Goal: Download file/media

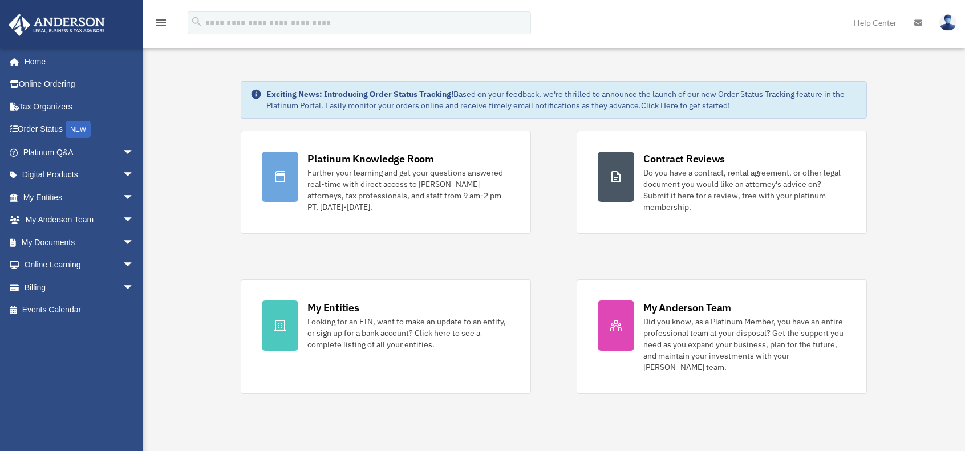
click at [54, 241] on link "My Documents arrow_drop_down" at bounding box center [79, 242] width 143 height 23
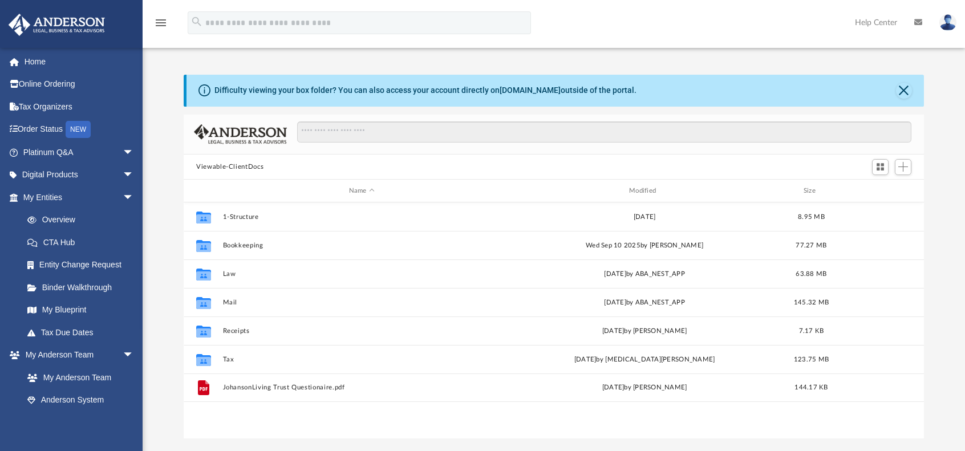
scroll to position [250, 731]
click at [238, 361] on button "Tax" at bounding box center [362, 359] width 278 height 7
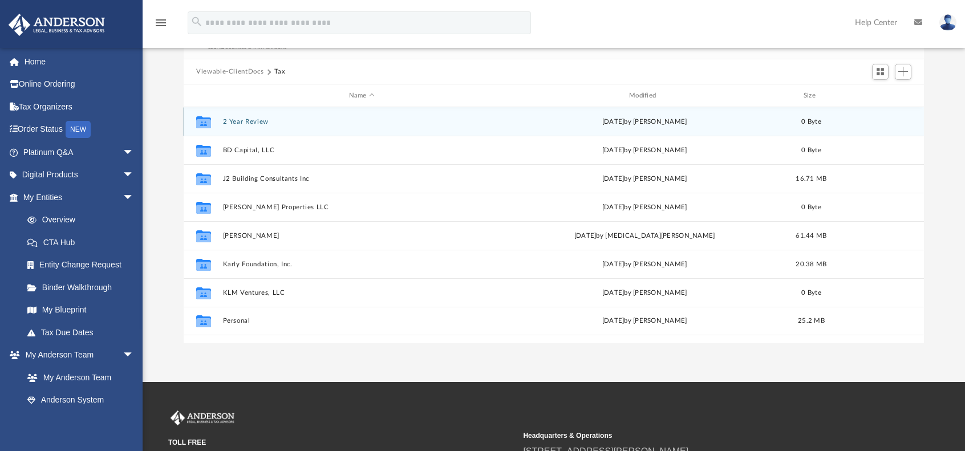
scroll to position [114, 0]
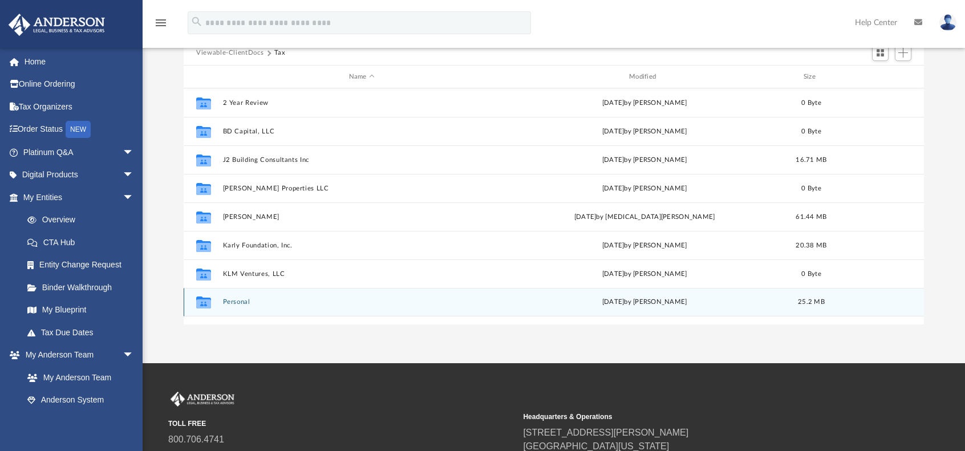
click at [261, 308] on div "Collaborated Folder Personal Sat Sep 7 2024 by JENS JOHANSON 25.2 MB" at bounding box center [554, 302] width 740 height 29
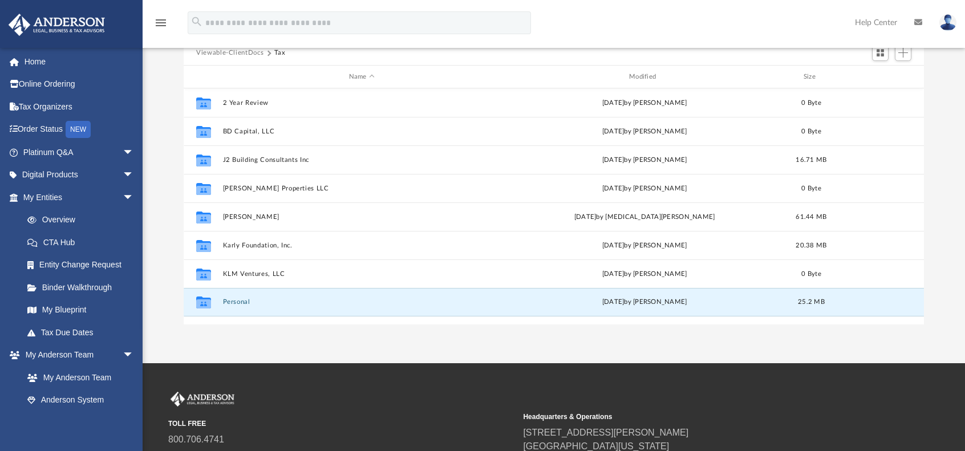
click at [234, 302] on button "Personal" at bounding box center [362, 302] width 278 height 7
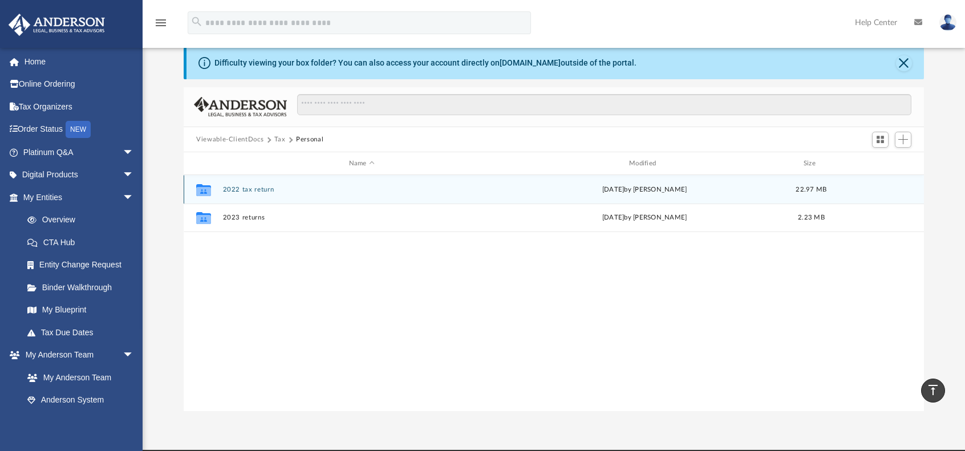
scroll to position [0, 0]
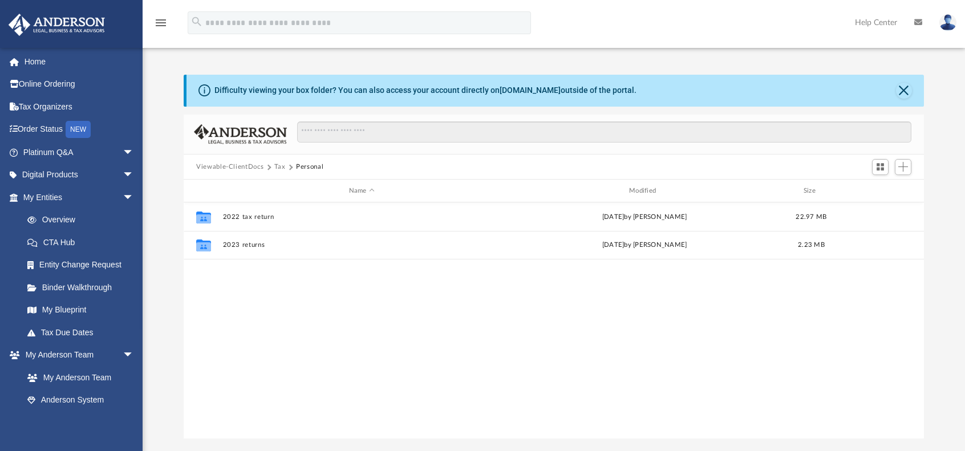
click at [279, 164] on button "Tax" at bounding box center [279, 167] width 11 height 10
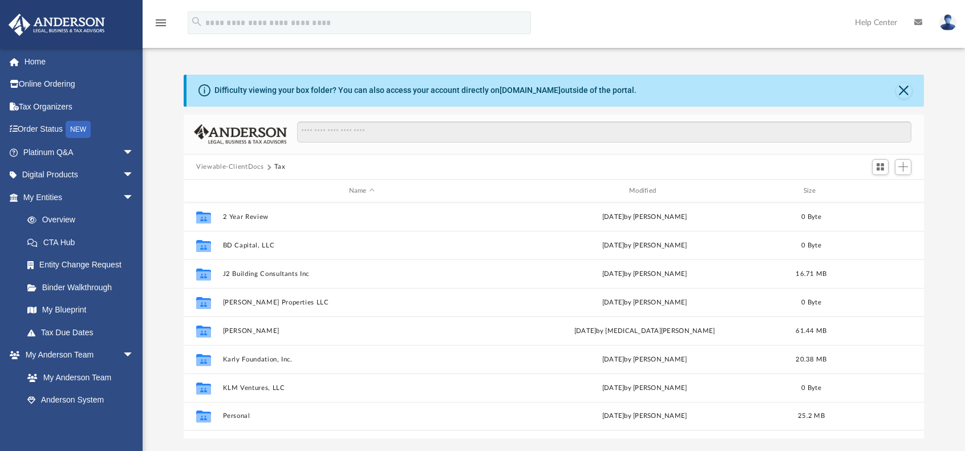
click at [251, 167] on button "Viewable-ClientDocs" at bounding box center [229, 167] width 67 height 10
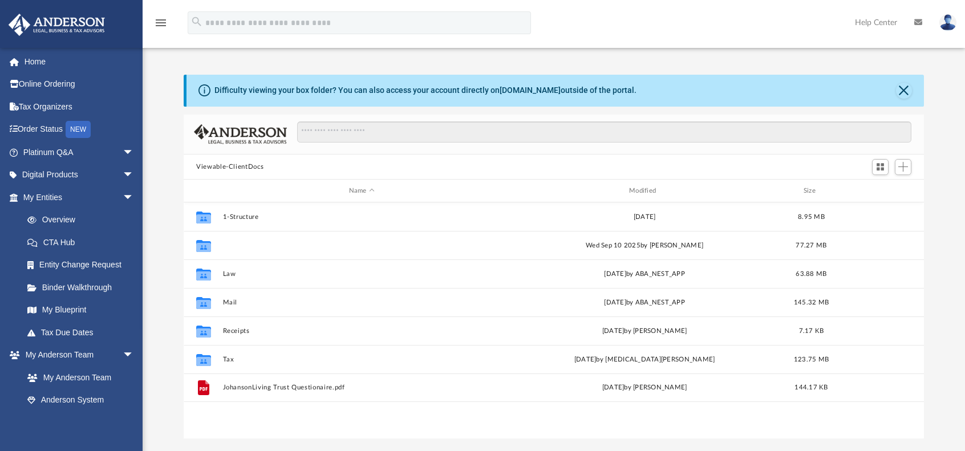
click at [258, 246] on button "Bookkeeping" at bounding box center [362, 245] width 278 height 7
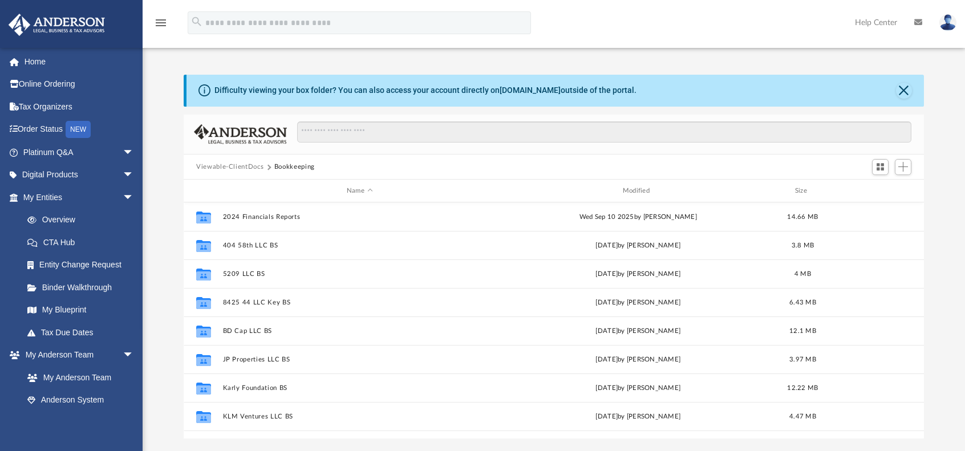
click at [221, 169] on button "Viewable-ClientDocs" at bounding box center [229, 167] width 67 height 10
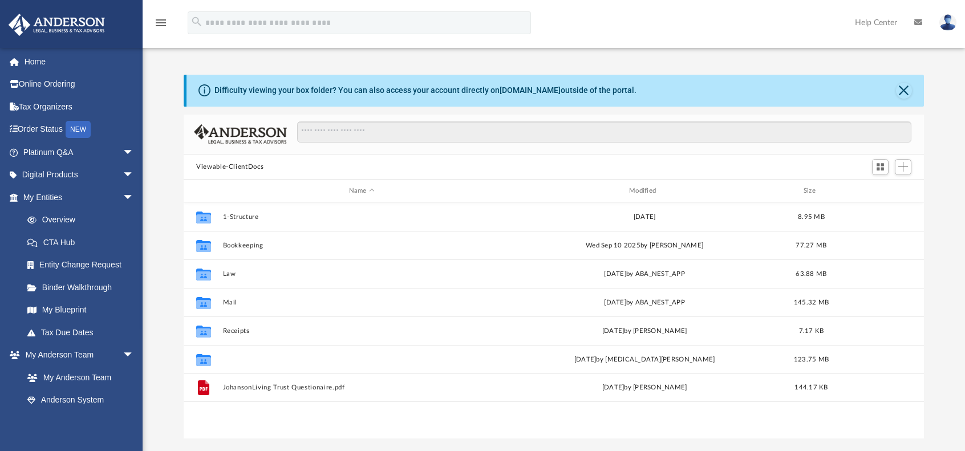
click at [229, 361] on button "Tax" at bounding box center [362, 359] width 278 height 7
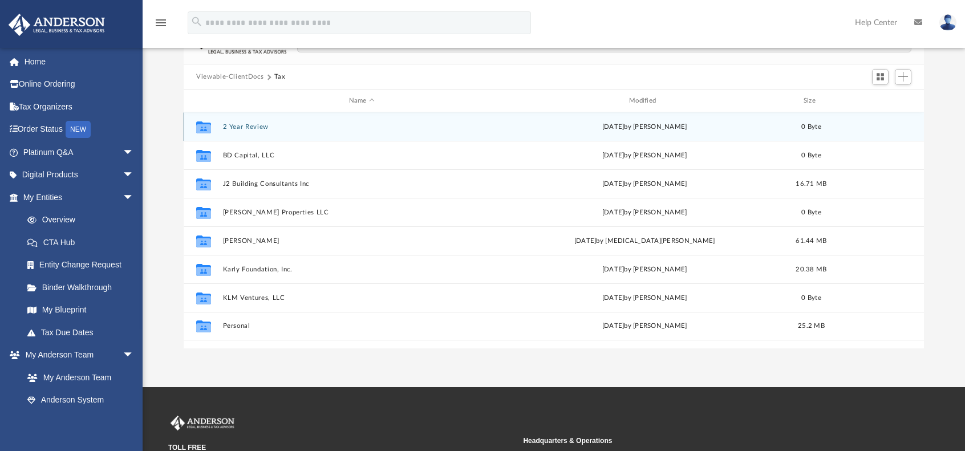
scroll to position [114, 0]
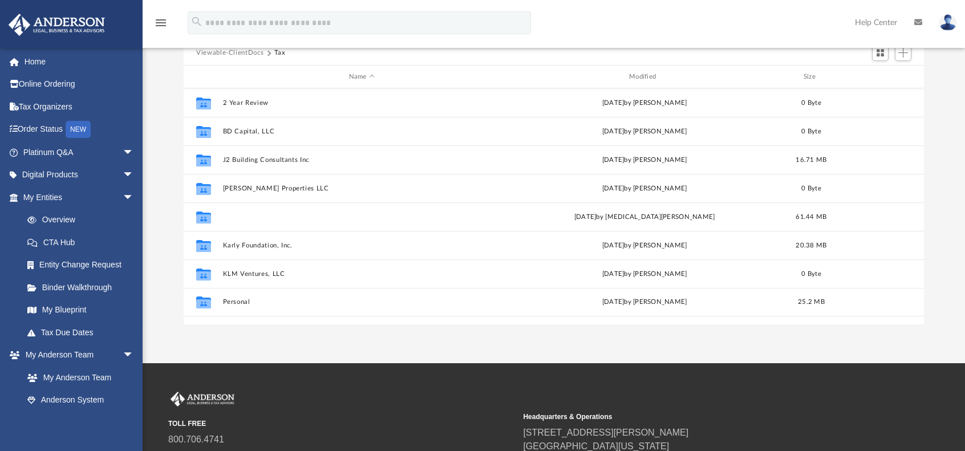
click at [238, 215] on button "[PERSON_NAME]" at bounding box center [362, 216] width 278 height 7
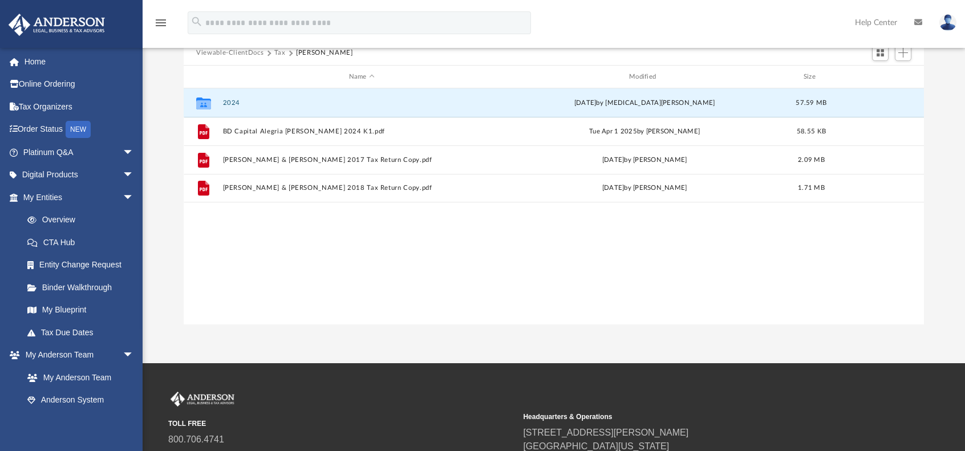
click at [230, 101] on button "2024" at bounding box center [362, 102] width 278 height 7
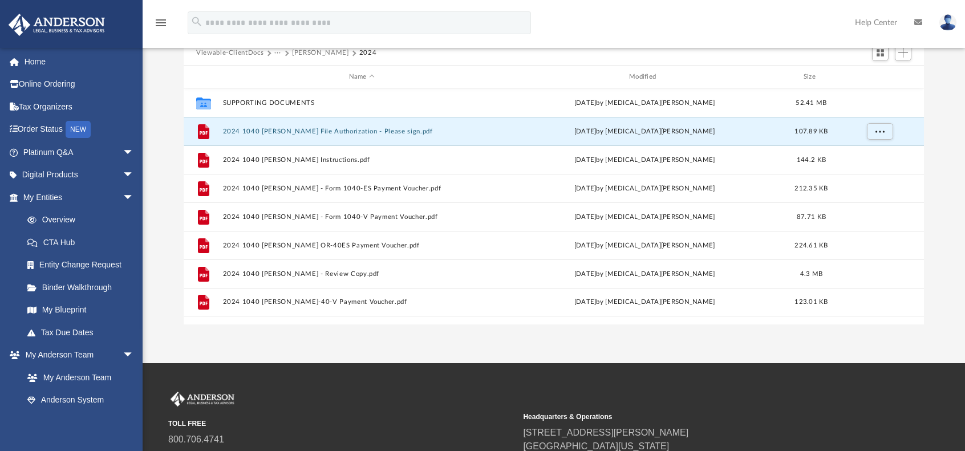
click at [401, 134] on button "2024 1040 [PERSON_NAME] File Authorization - Please sign.pdf" at bounding box center [362, 131] width 278 height 7
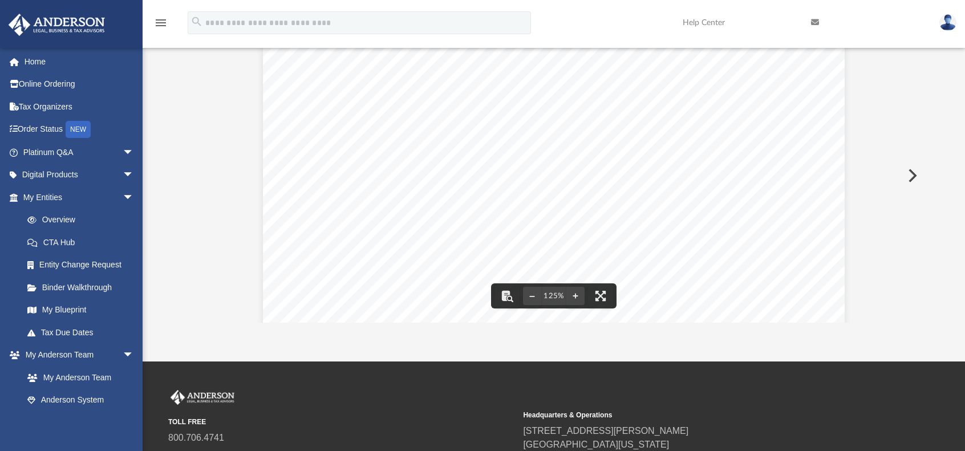
scroll to position [0, 0]
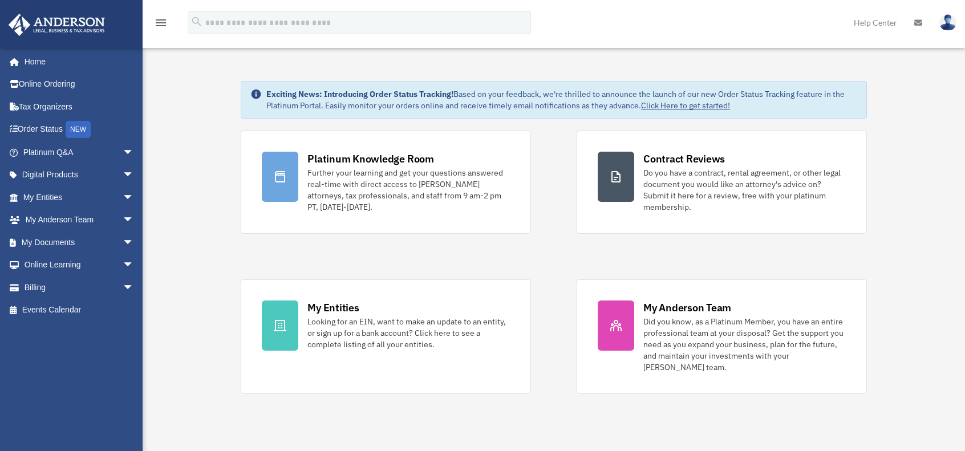
click at [66, 242] on link "My Documents arrow_drop_down" at bounding box center [79, 242] width 143 height 23
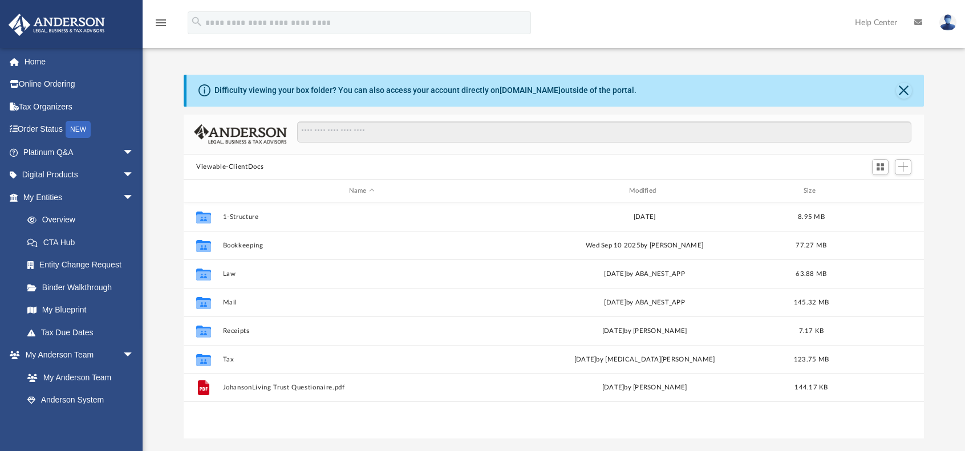
scroll to position [250, 731]
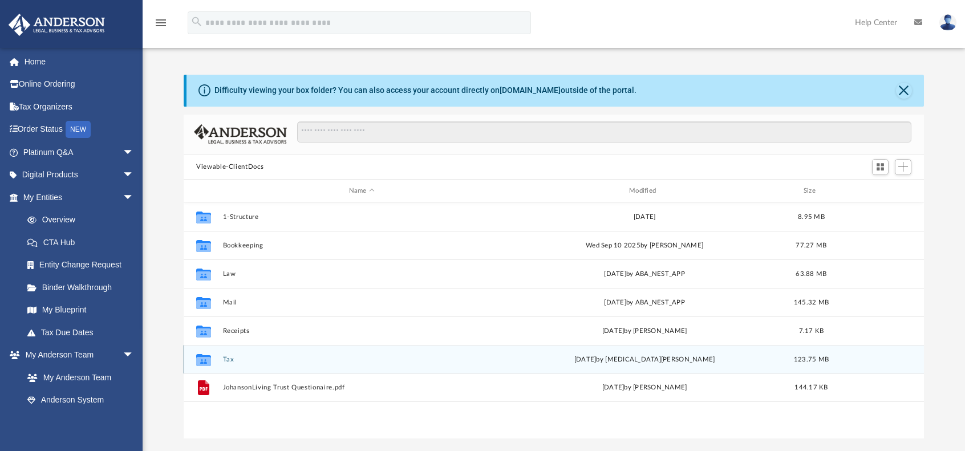
click at [237, 367] on div "Collaborated Folder Tax today by Nikita Patel 123.75 MB" at bounding box center [554, 359] width 740 height 29
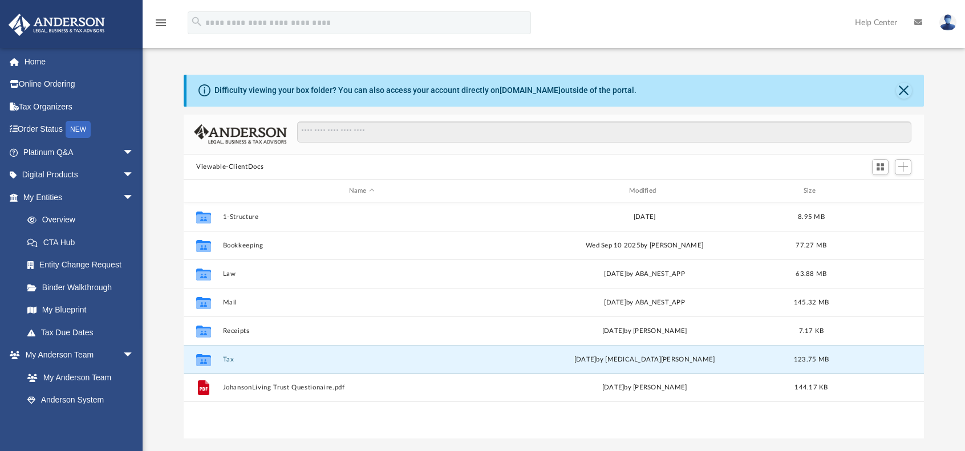
click at [228, 358] on button "Tax" at bounding box center [362, 359] width 278 height 7
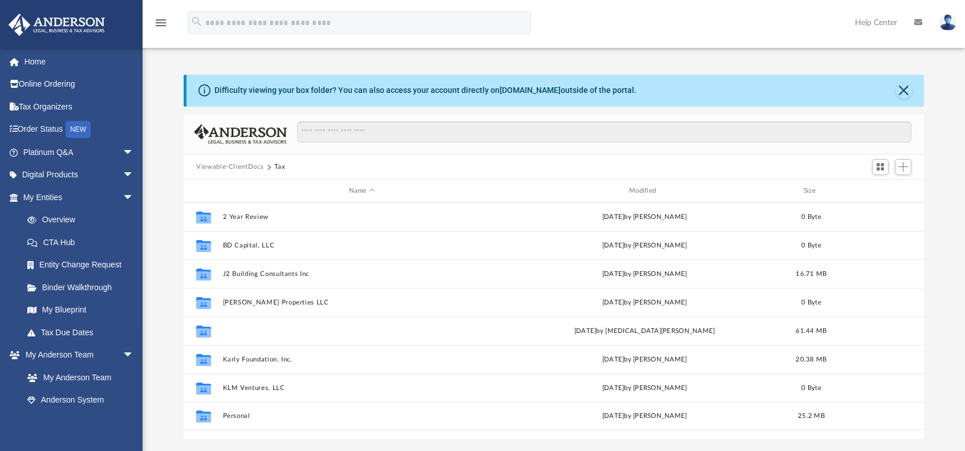
click at [263, 328] on button "Johanson, Jens" at bounding box center [362, 330] width 278 height 7
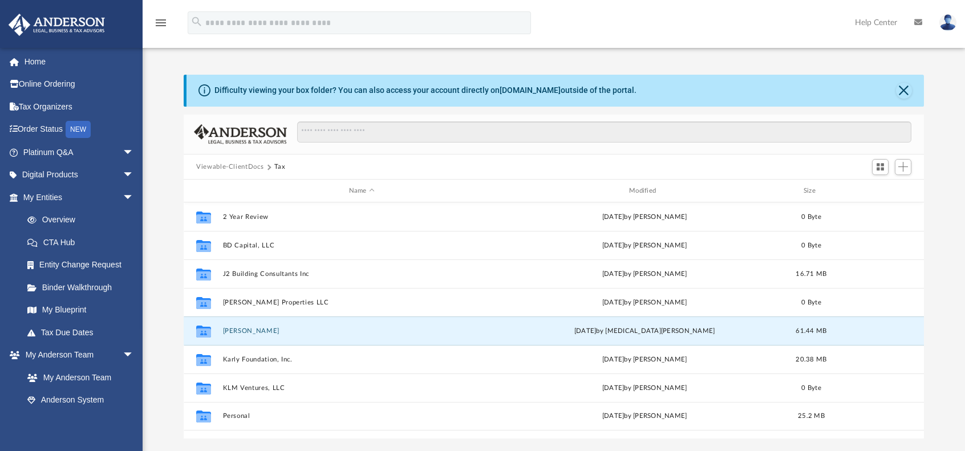
click at [263, 328] on button "[PERSON_NAME]" at bounding box center [362, 330] width 278 height 7
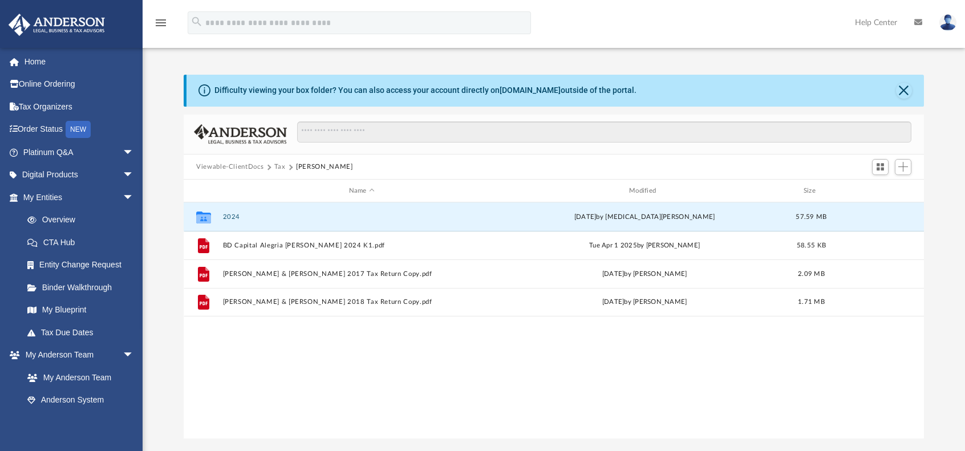
click at [234, 218] on button "2024" at bounding box center [362, 216] width 278 height 7
click at [237, 218] on button "2024" at bounding box center [362, 216] width 278 height 7
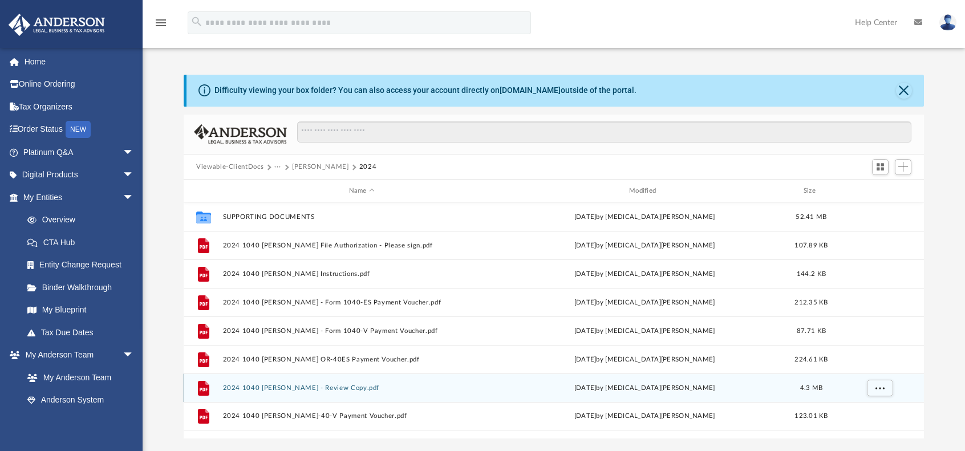
click at [337, 393] on div "File 2024 1040 Johanson, Jens - Review Copy.pdf today by Nikita Patel 4.3 MB" at bounding box center [554, 387] width 740 height 29
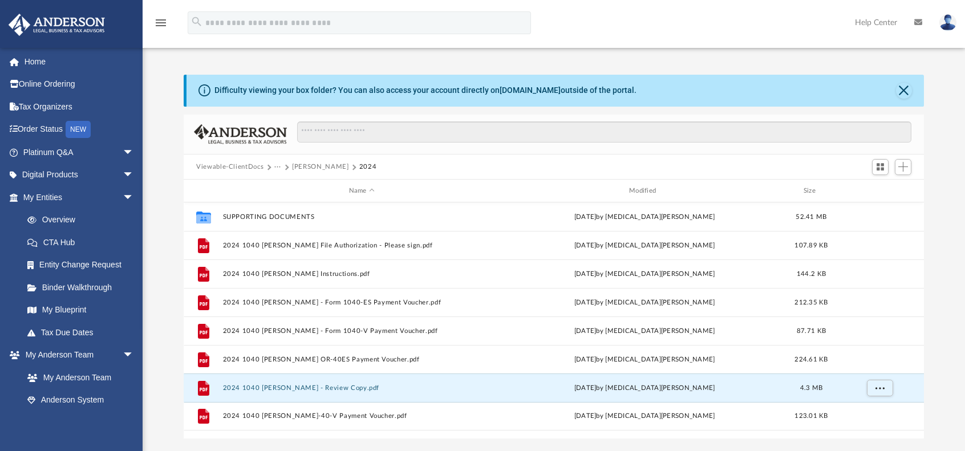
click at [260, 384] on button "2024 1040 Johanson, Jens - Review Copy.pdf" at bounding box center [362, 387] width 278 height 7
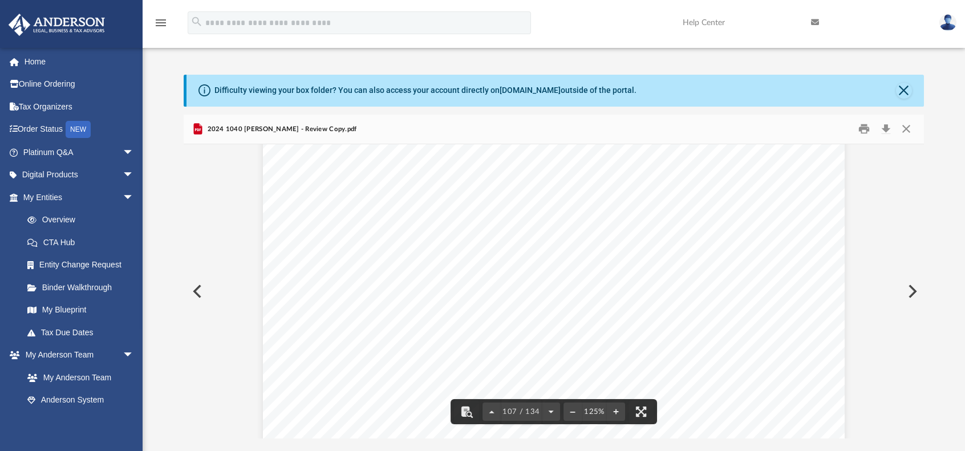
scroll to position [81880, 0]
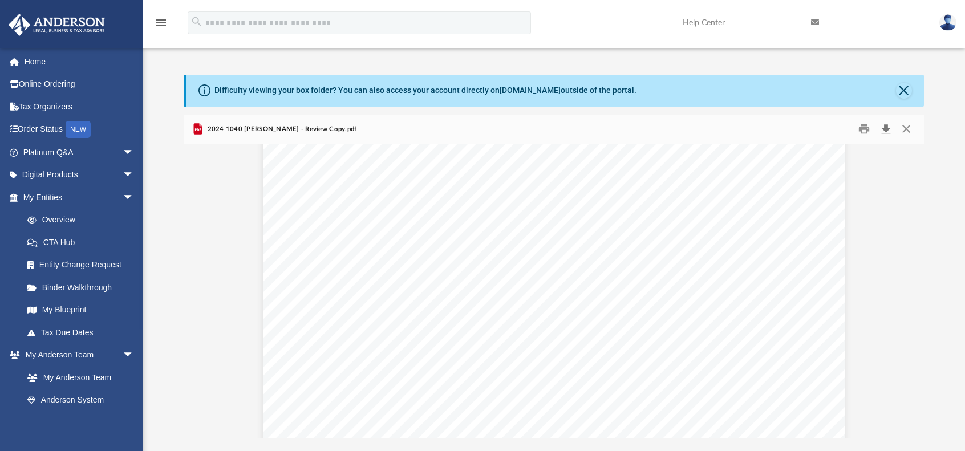
click at [885, 129] on button "Download" at bounding box center [885, 129] width 21 height 18
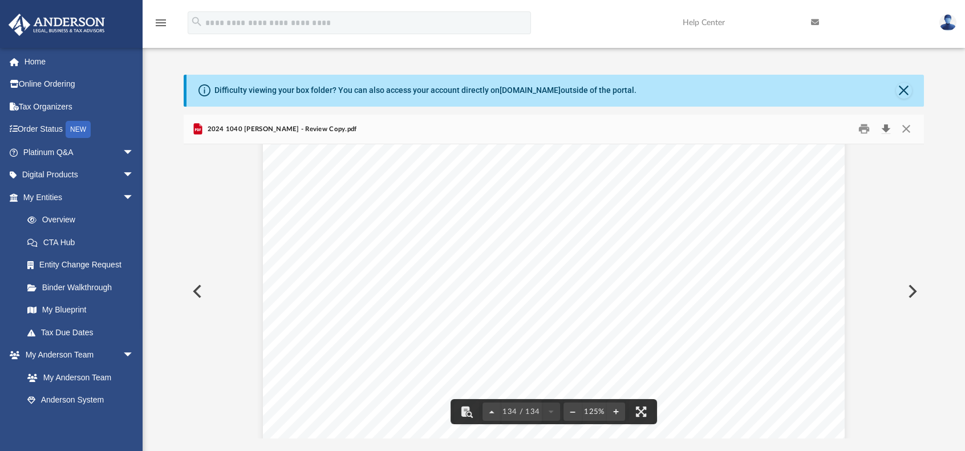
scroll to position [102455, 0]
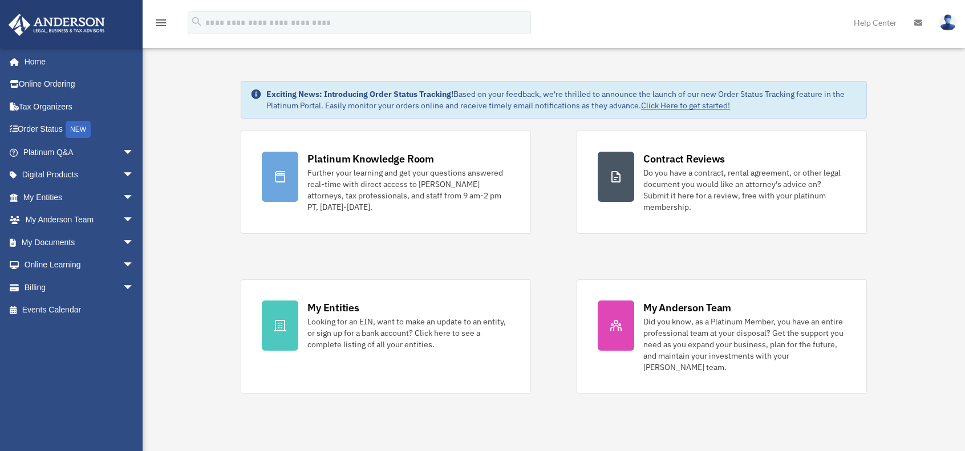
click at [75, 240] on link "My Documents arrow_drop_down" at bounding box center [79, 242] width 143 height 23
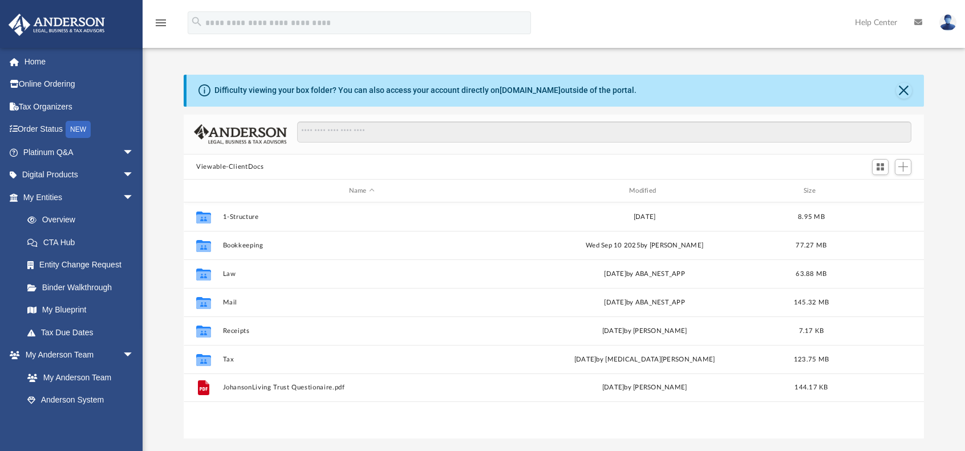
scroll to position [250, 731]
click at [236, 359] on button "Tax" at bounding box center [362, 359] width 278 height 7
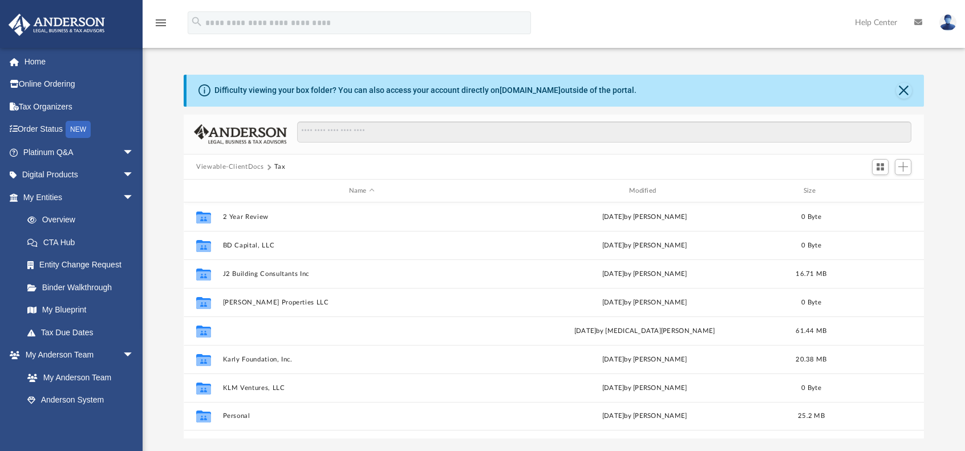
click at [245, 328] on button "[PERSON_NAME]" at bounding box center [362, 330] width 278 height 7
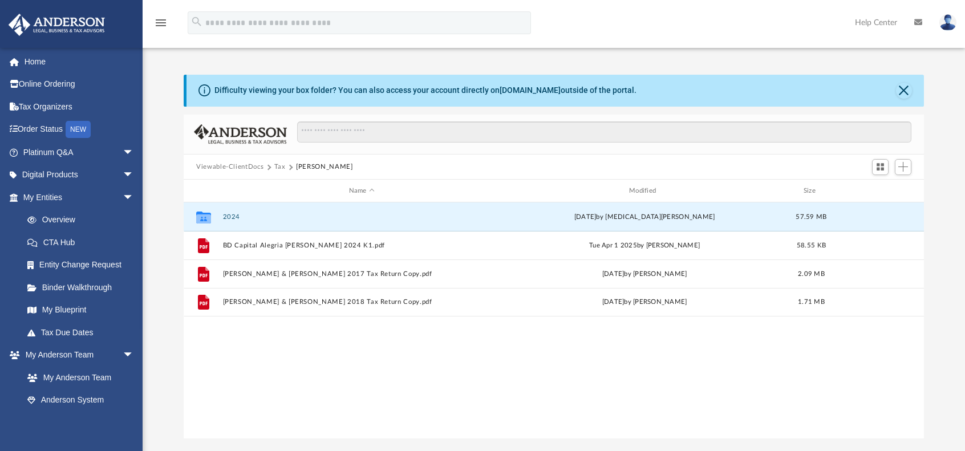
click at [231, 214] on button "2024" at bounding box center [362, 216] width 278 height 7
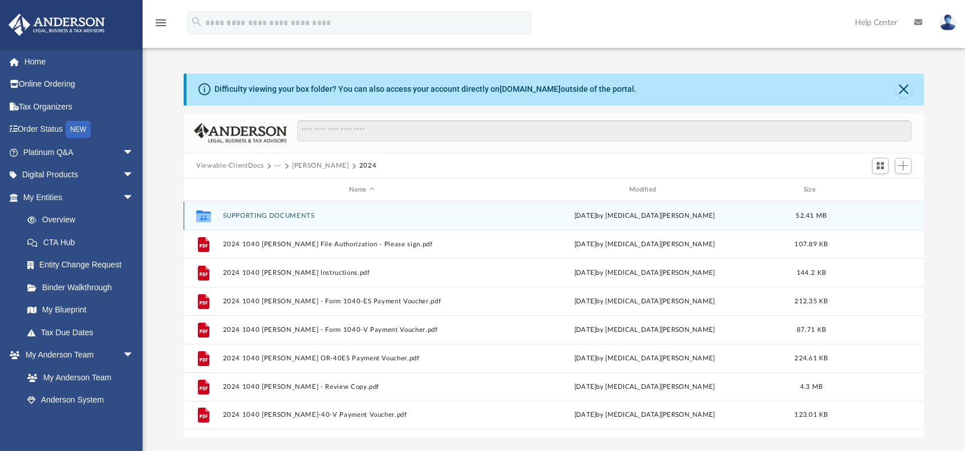
scroll to position [0, 0]
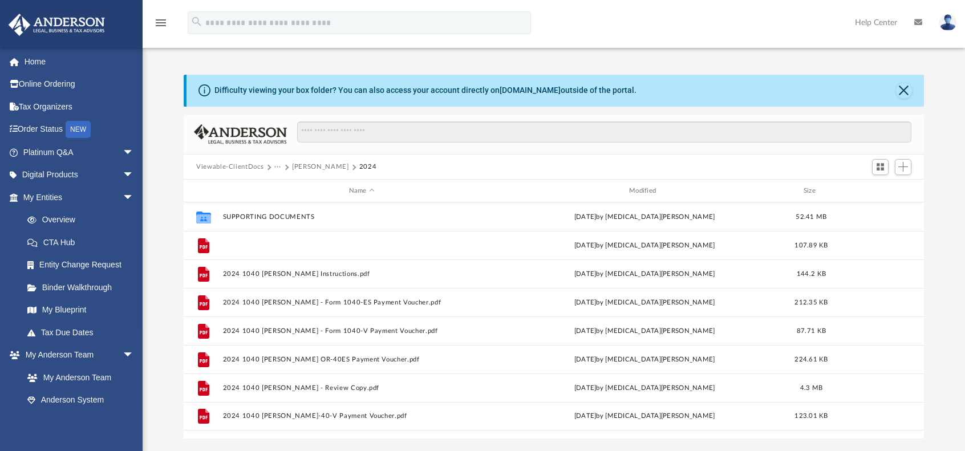
click at [336, 245] on button "2024 1040 [PERSON_NAME] File Authorization - Please sign.pdf" at bounding box center [362, 245] width 278 height 7
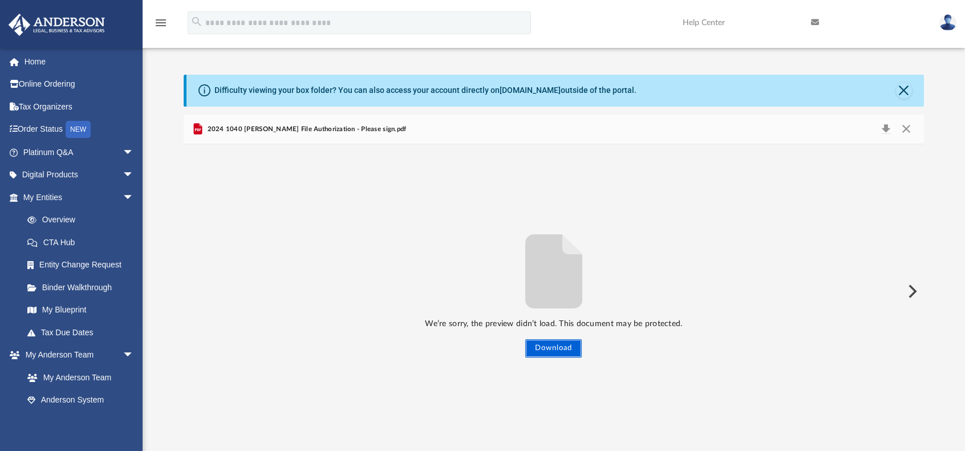
click at [549, 348] on button "Download" at bounding box center [553, 348] width 56 height 18
click at [345, 193] on div "We’re sorry, the preview didn’t load. This document may be protected. Download" at bounding box center [554, 291] width 740 height 294
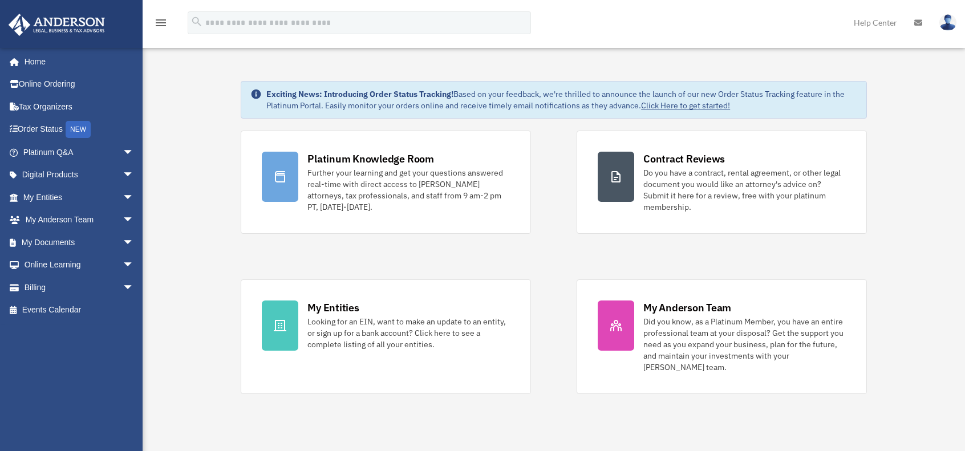
click at [66, 246] on link "My Documents arrow_drop_down" at bounding box center [79, 242] width 143 height 23
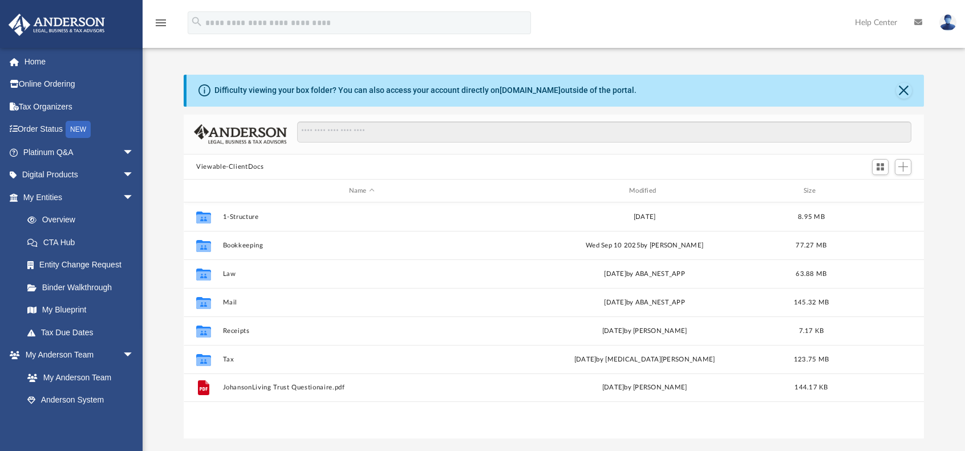
scroll to position [250, 731]
click at [246, 246] on button "Bookkeeping" at bounding box center [362, 245] width 278 height 7
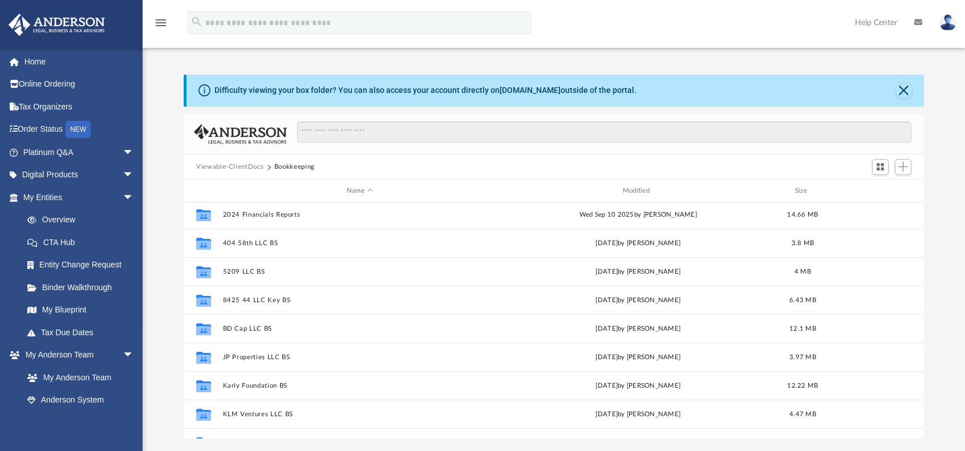
scroll to position [0, 0]
click at [275, 216] on button "2024 Financials Reports" at bounding box center [360, 216] width 274 height 7
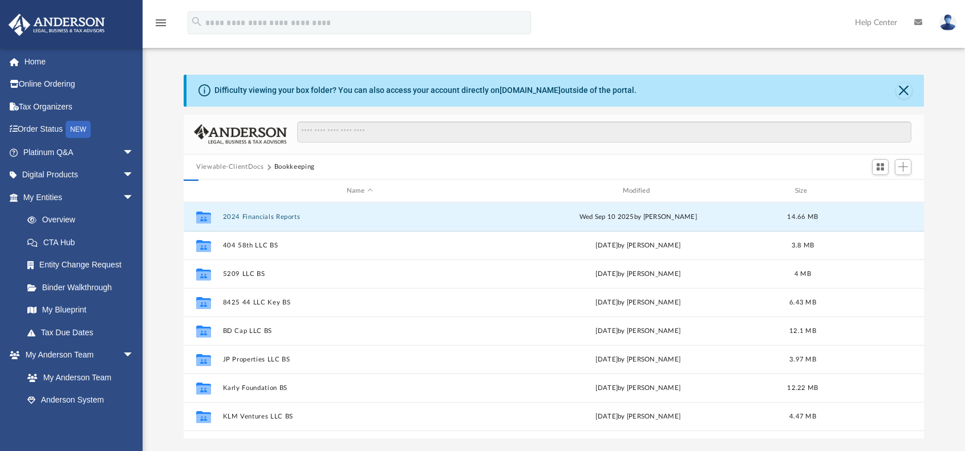
click at [275, 216] on button "2024 Financials Reports" at bounding box center [360, 216] width 274 height 7
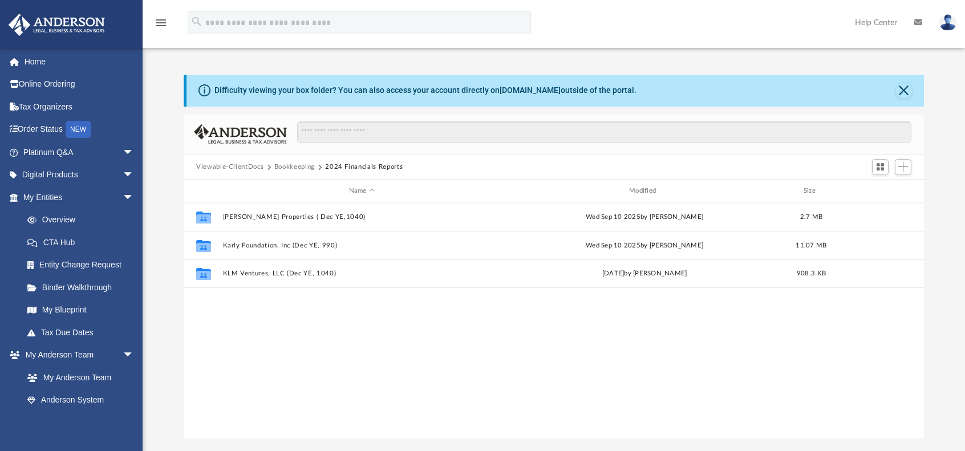
click at [289, 168] on button "Bookkeeping" at bounding box center [294, 167] width 40 height 10
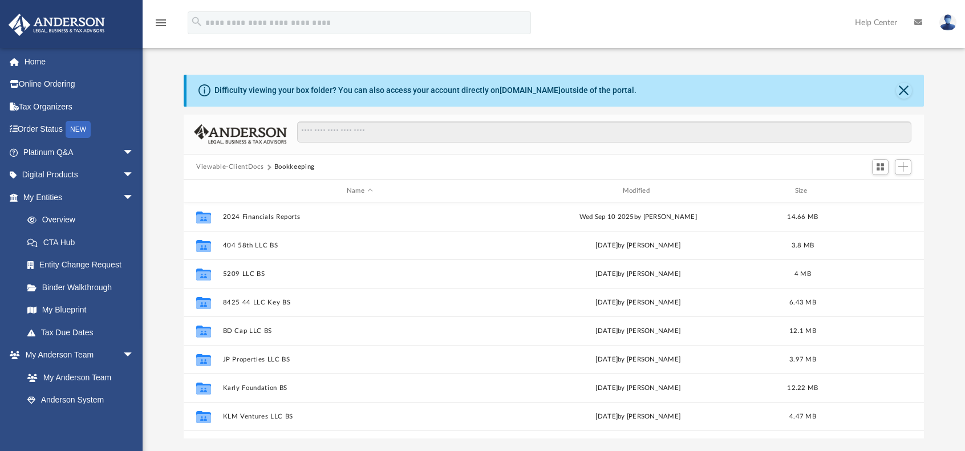
click at [238, 161] on div "Viewable-ClientDocs Bookkeeping" at bounding box center [554, 167] width 740 height 25
click at [243, 164] on button "Viewable-ClientDocs" at bounding box center [229, 167] width 67 height 10
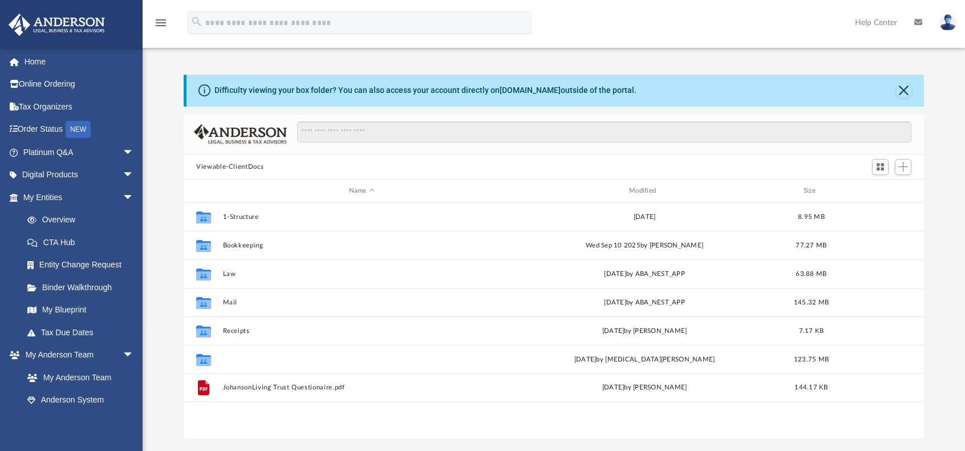
click at [229, 362] on button "Tax" at bounding box center [362, 359] width 278 height 7
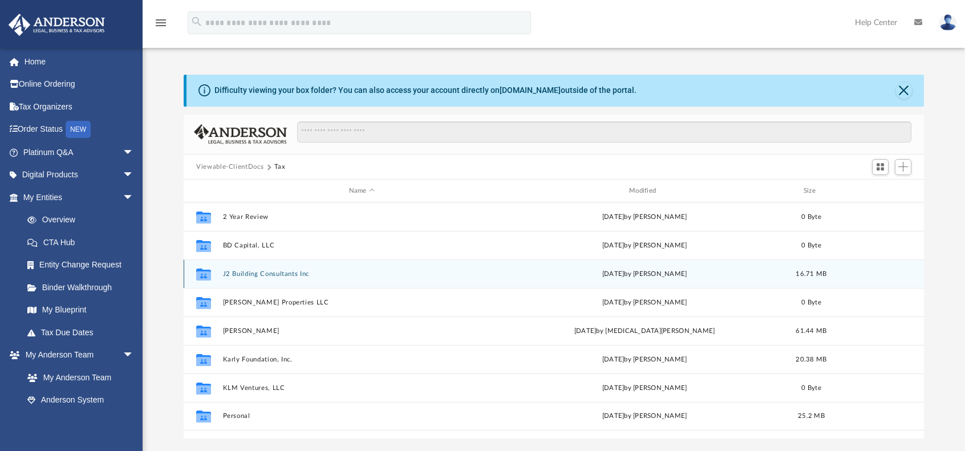
click at [266, 269] on div "Collaborated Folder J2 Building Consultants Inc Fri Sep 19 2025 by Emily Levy 1…" at bounding box center [554, 273] width 740 height 29
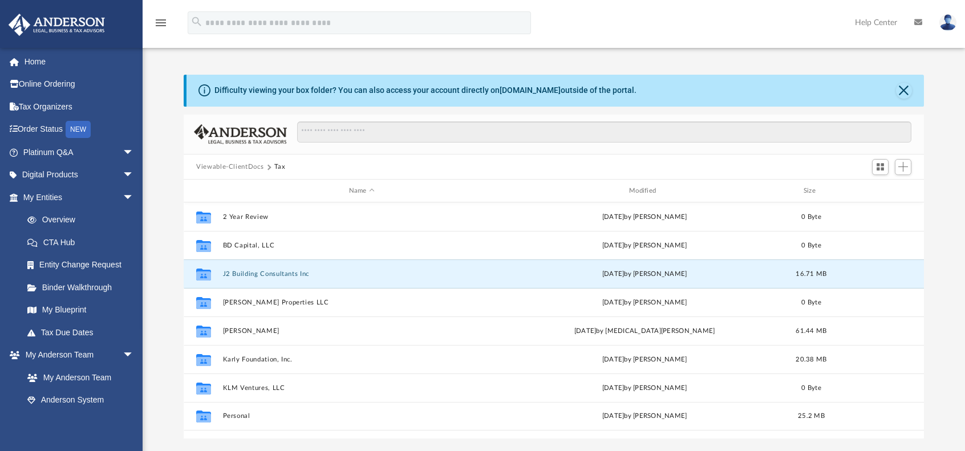
click at [278, 274] on button "J2 Building Consultants Inc" at bounding box center [362, 273] width 278 height 7
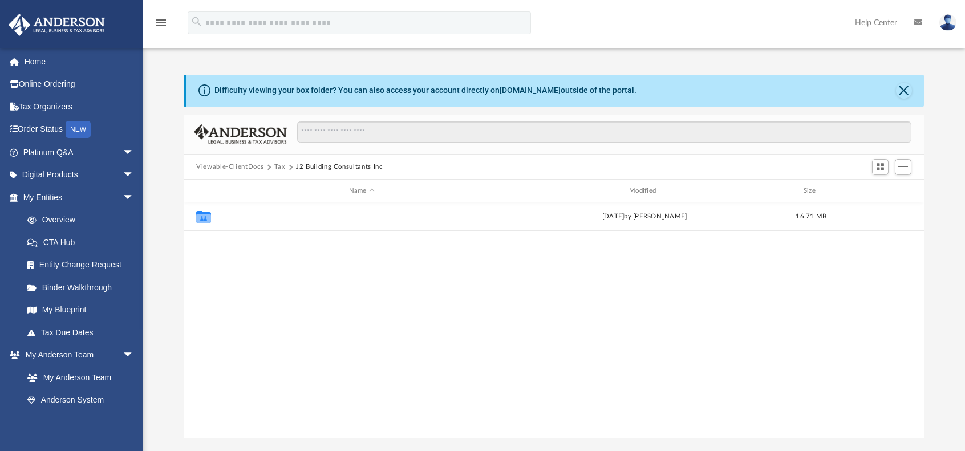
click at [235, 218] on button "2024" at bounding box center [362, 216] width 278 height 7
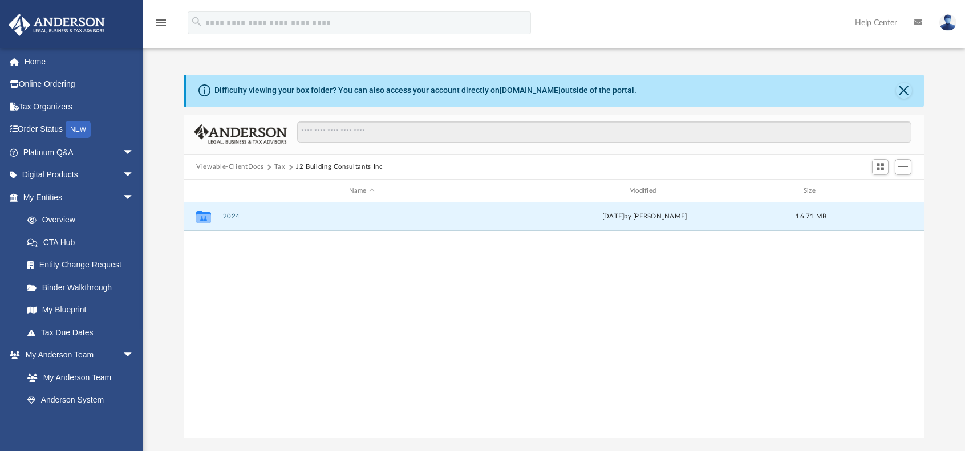
click at [235, 218] on button "2024" at bounding box center [362, 216] width 278 height 7
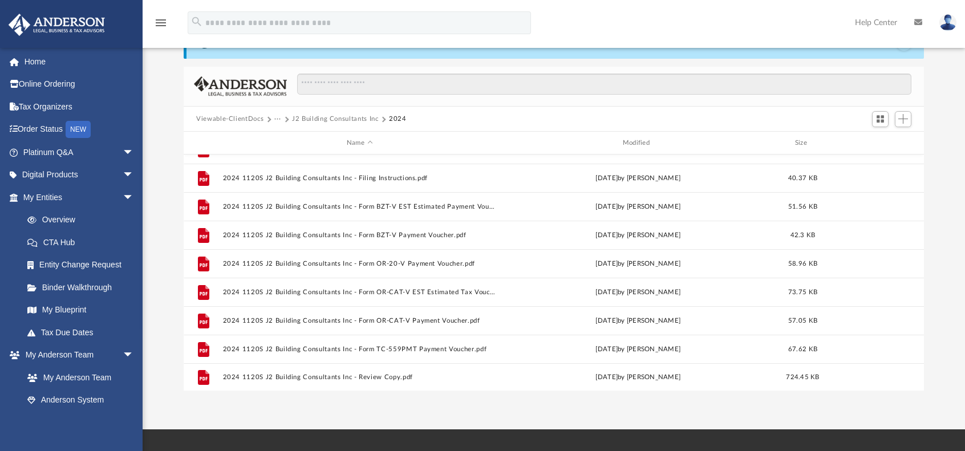
scroll to position [114, 0]
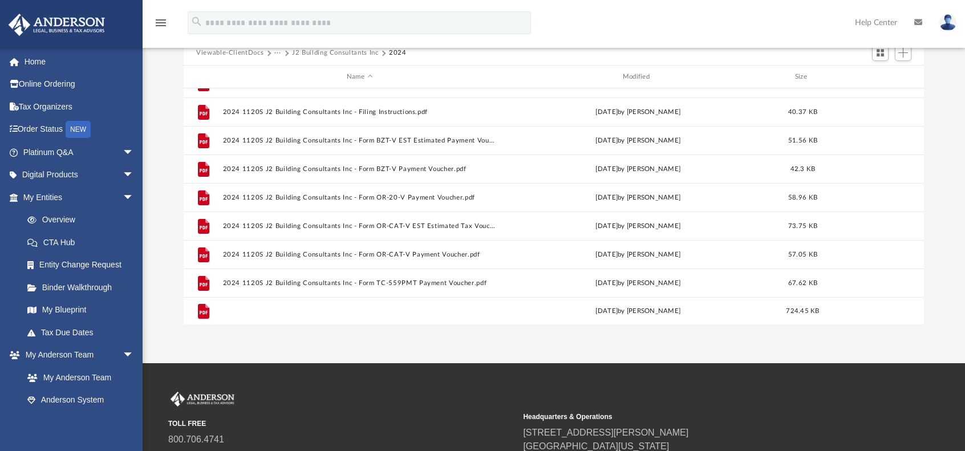
click at [339, 310] on button "2024 1120S J2 Building Consultants Inc - Review Copy.pdf" at bounding box center [360, 311] width 274 height 7
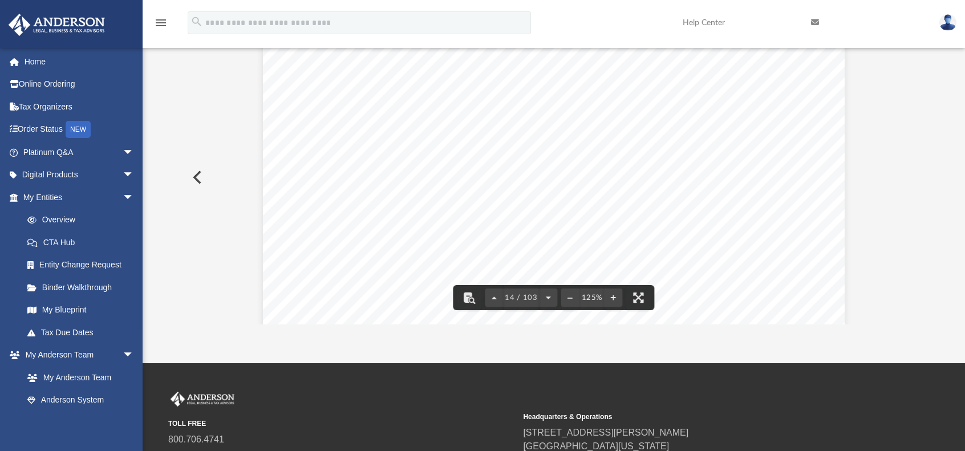
scroll to position [10264, 0]
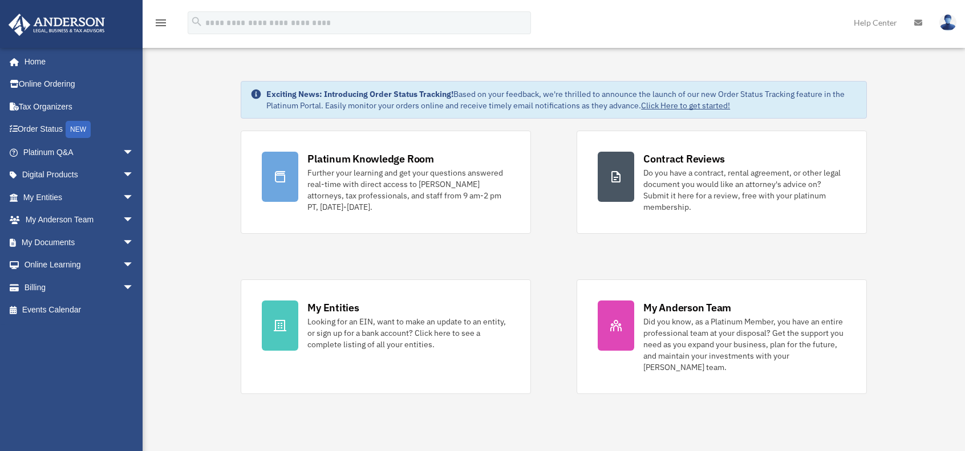
click at [59, 243] on link "My Documents arrow_drop_down" at bounding box center [79, 242] width 143 height 23
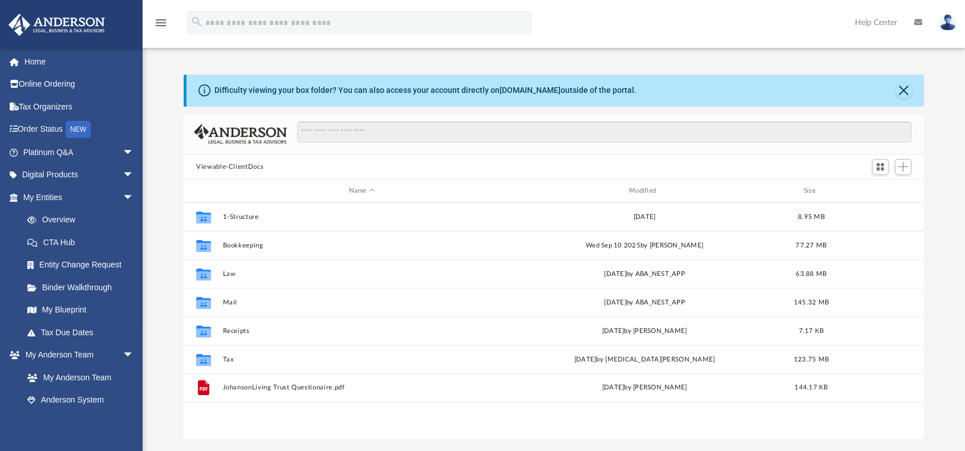
scroll to position [250, 731]
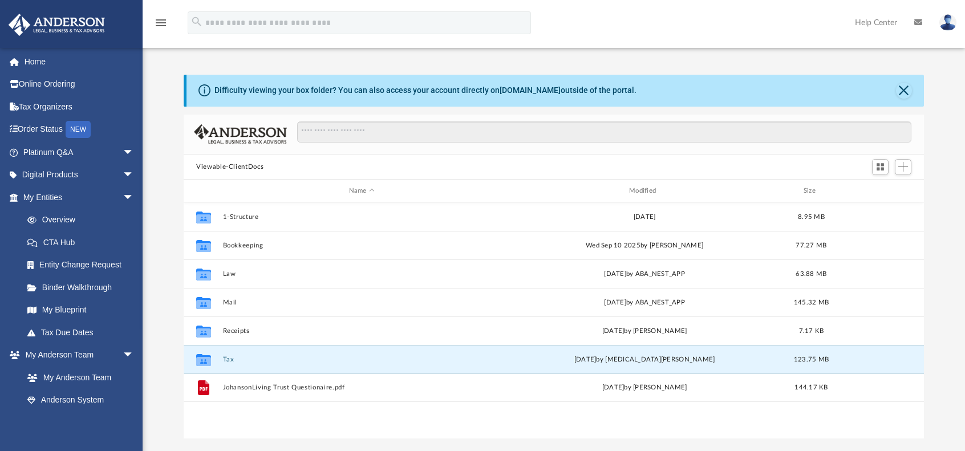
click at [230, 356] on button "Tax" at bounding box center [362, 359] width 278 height 7
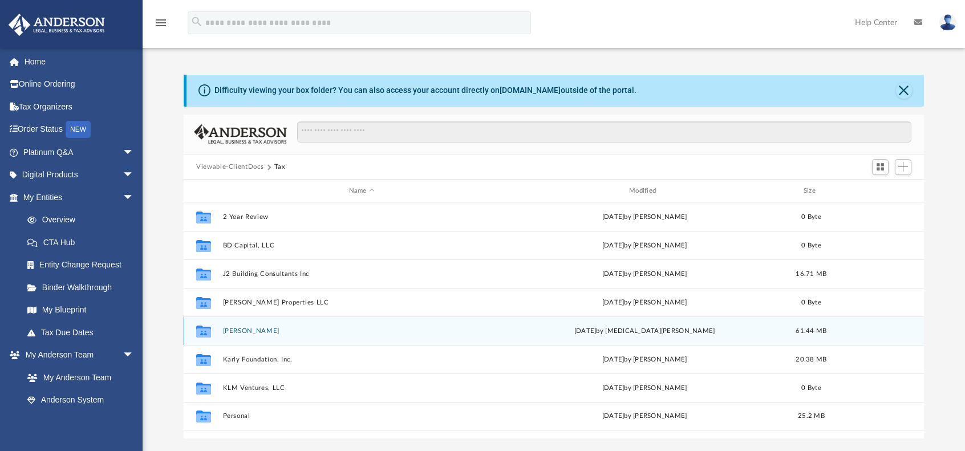
click at [258, 335] on div "Collaborated [PERSON_NAME] [DATE] by [MEDICAL_DATA][PERSON_NAME] 61.44 MB" at bounding box center [554, 330] width 740 height 29
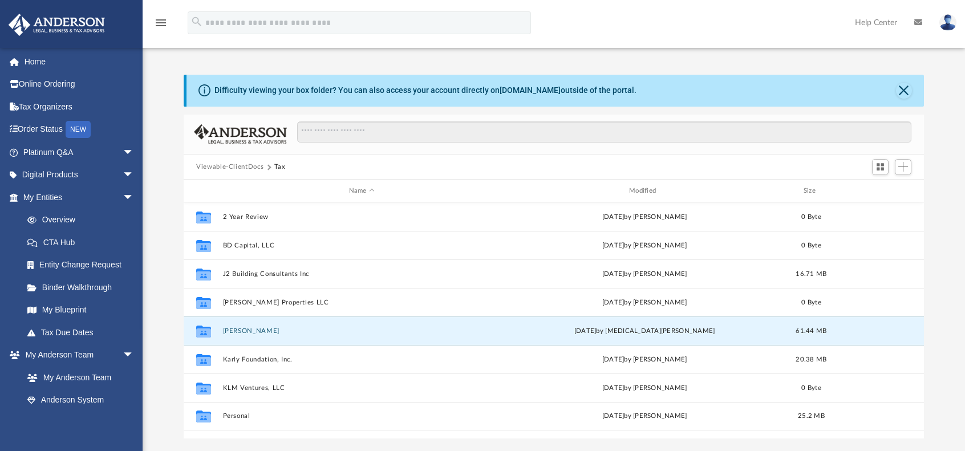
click at [239, 329] on button "[PERSON_NAME]" at bounding box center [362, 330] width 278 height 7
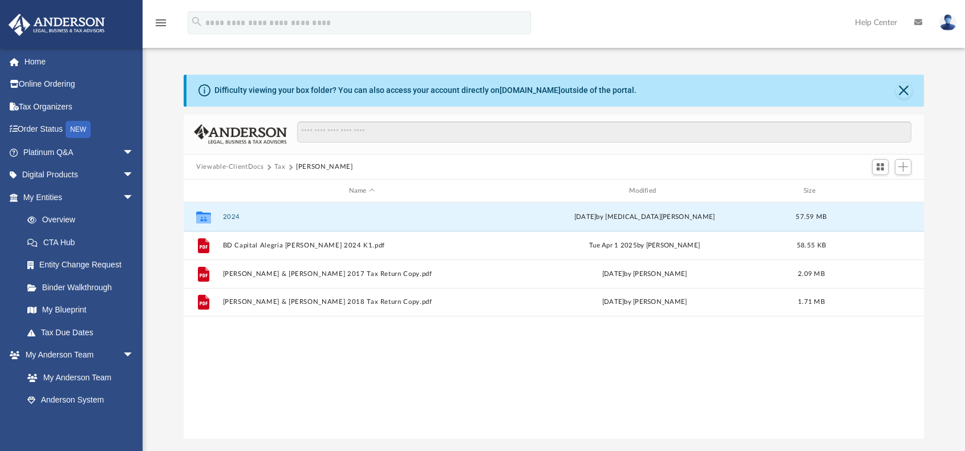
click at [233, 216] on button "2024" at bounding box center [362, 216] width 278 height 7
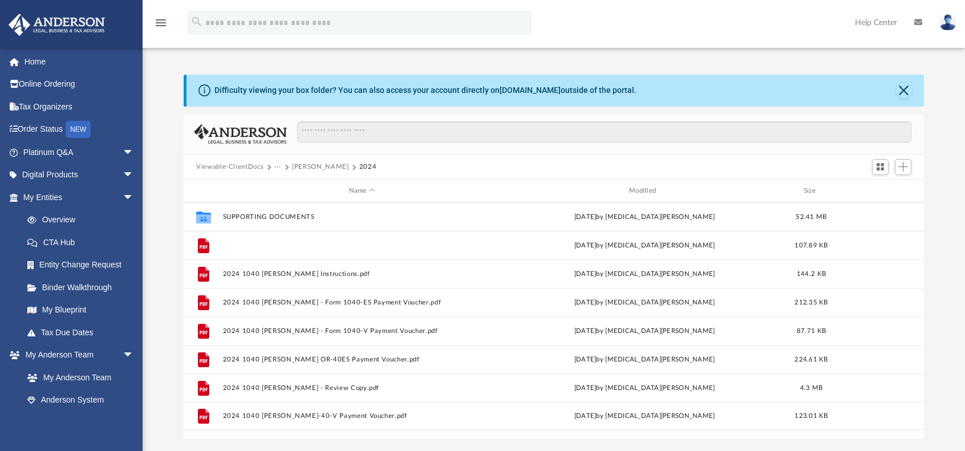
click at [339, 243] on button "2024 1040 [PERSON_NAME] File Authorization - Please sign.pdf" at bounding box center [362, 245] width 278 height 7
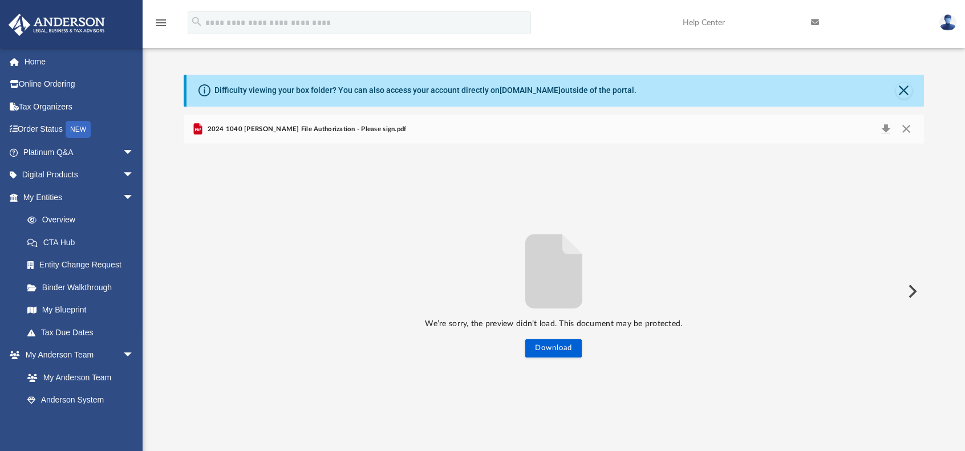
click at [350, 131] on span "2024 1040 [PERSON_NAME] File Authorization - Please sign.pdf" at bounding box center [305, 129] width 201 height 10
click at [376, 185] on div "We’re sorry, the preview didn’t load. This document may be protected. Download" at bounding box center [554, 291] width 740 height 294
click at [905, 87] on button "Close" at bounding box center [904, 91] width 16 height 16
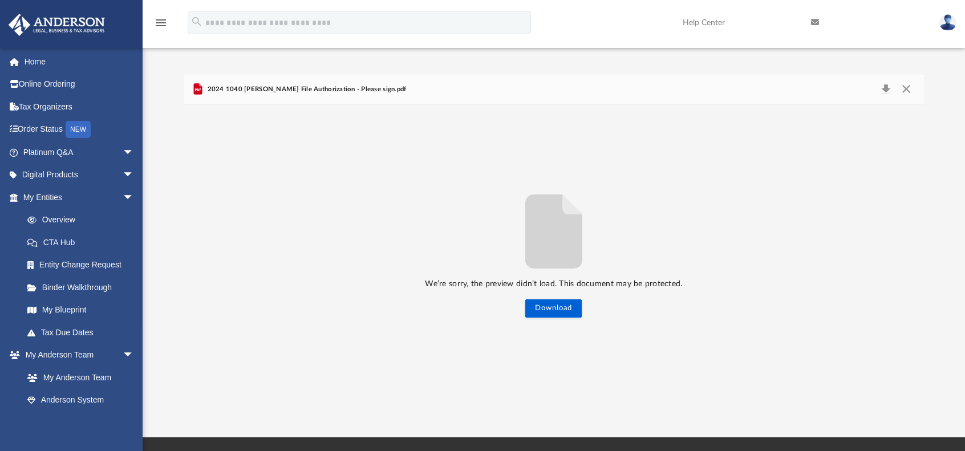
click at [70, 201] on link "My Entities arrow_drop_down" at bounding box center [79, 197] width 143 height 23
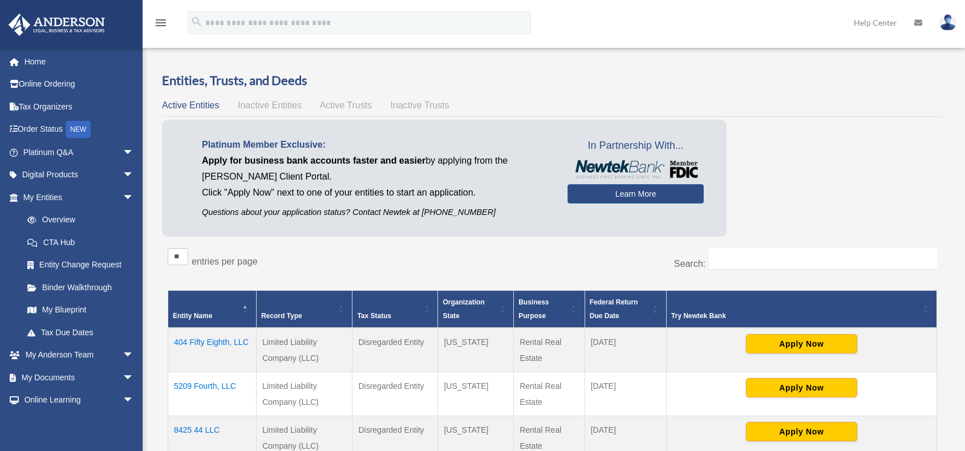
click at [123, 196] on span "arrow_drop_down" at bounding box center [134, 197] width 23 height 23
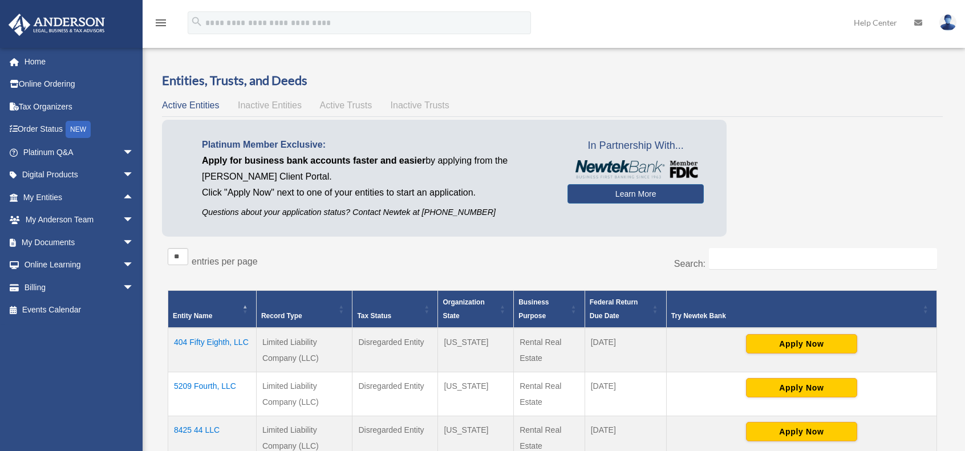
click at [123, 242] on span "arrow_drop_down" at bounding box center [134, 242] width 23 height 23
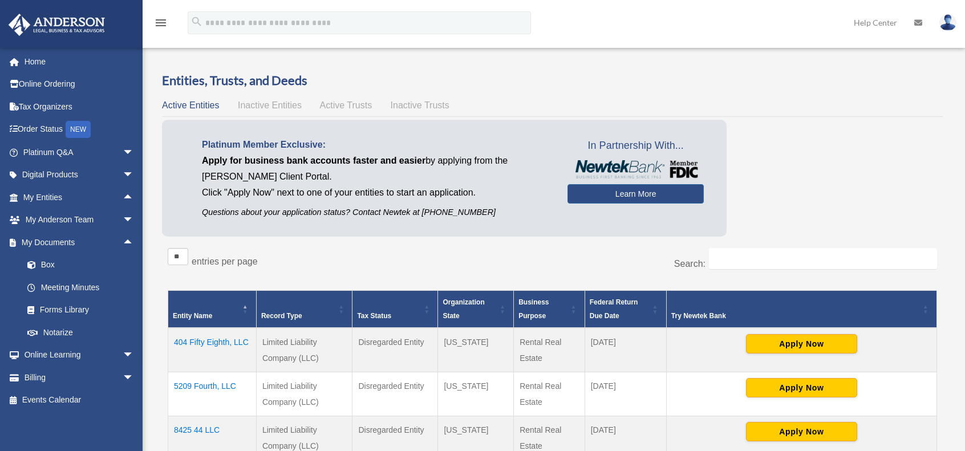
click at [76, 242] on link "My Documents arrow_drop_up" at bounding box center [79, 242] width 143 height 23
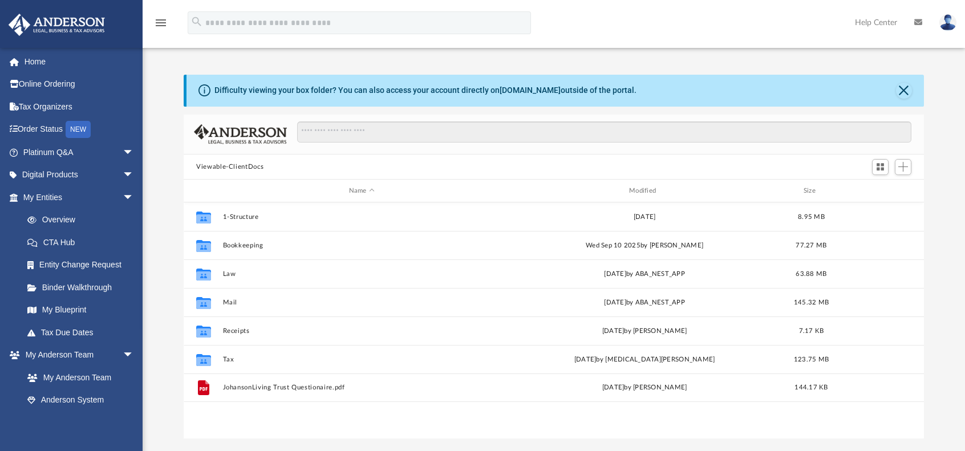
scroll to position [250, 731]
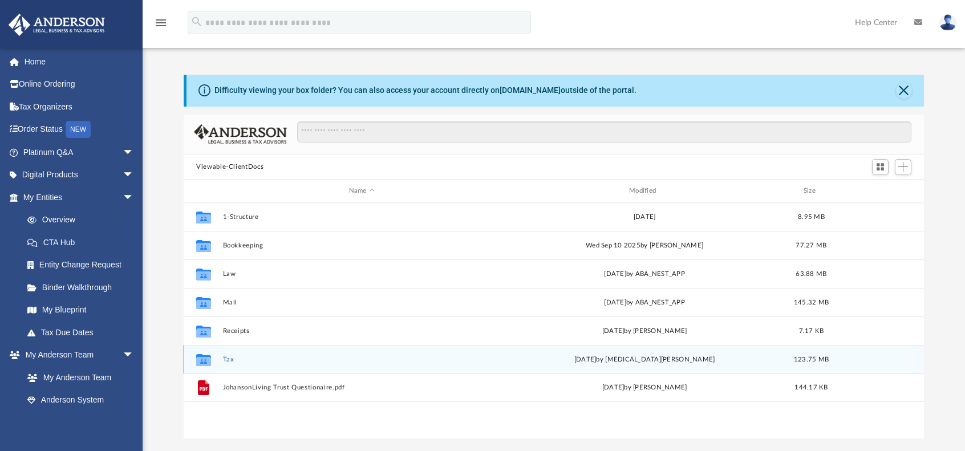
click at [229, 363] on div "Collaborated Folder Tax [DATE] by [MEDICAL_DATA][PERSON_NAME] 123.75 MB" at bounding box center [554, 359] width 740 height 29
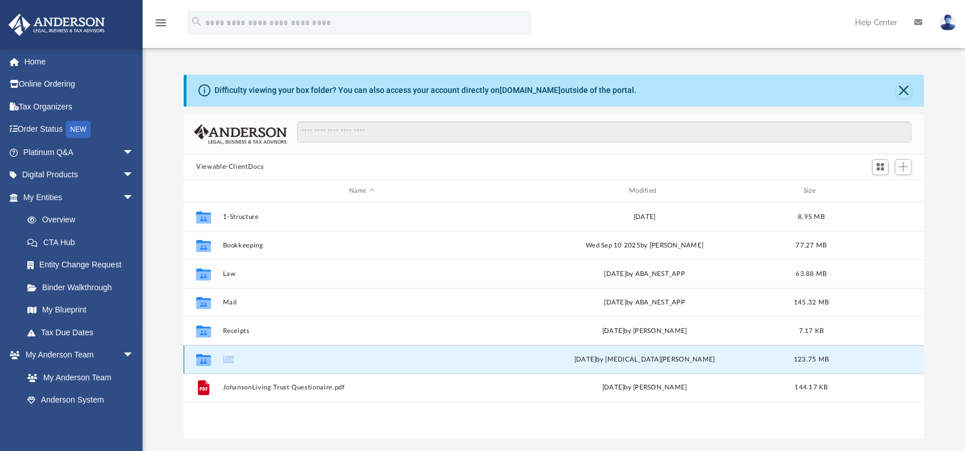
click at [229, 363] on div "Collaborated Folder Tax [DATE] by [MEDICAL_DATA][PERSON_NAME] 123.75 MB" at bounding box center [554, 359] width 740 height 29
click at [229, 359] on button "Tax" at bounding box center [362, 359] width 278 height 7
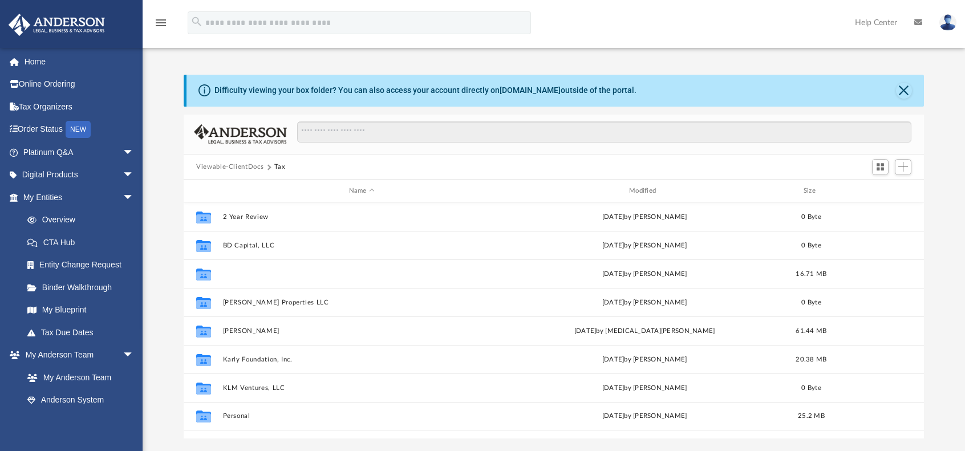
click at [279, 274] on button "J2 Building Consultants Inc" at bounding box center [362, 273] width 278 height 7
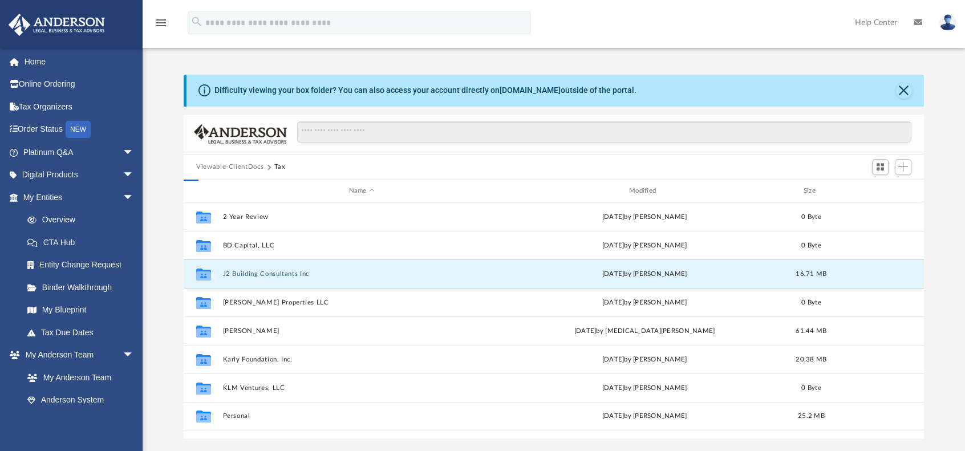
click at [279, 274] on button "J2 Building Consultants Inc" at bounding box center [362, 273] width 278 height 7
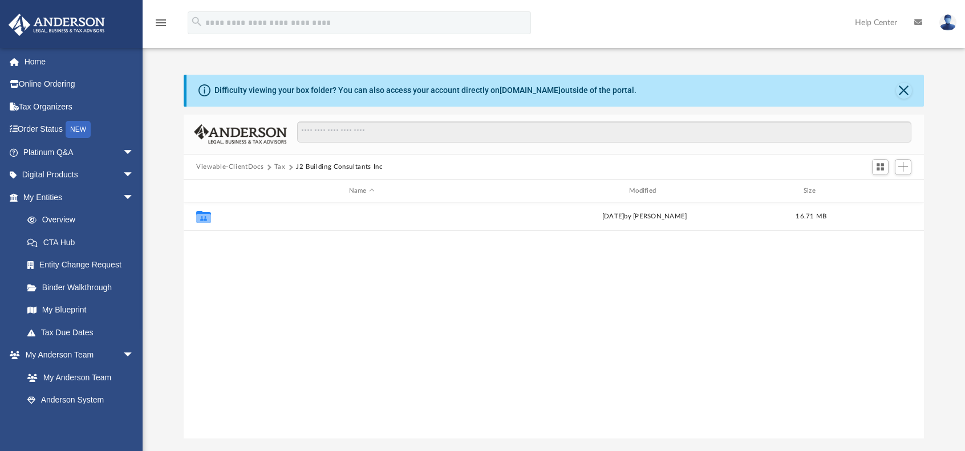
click at [234, 216] on button "2024" at bounding box center [362, 216] width 278 height 7
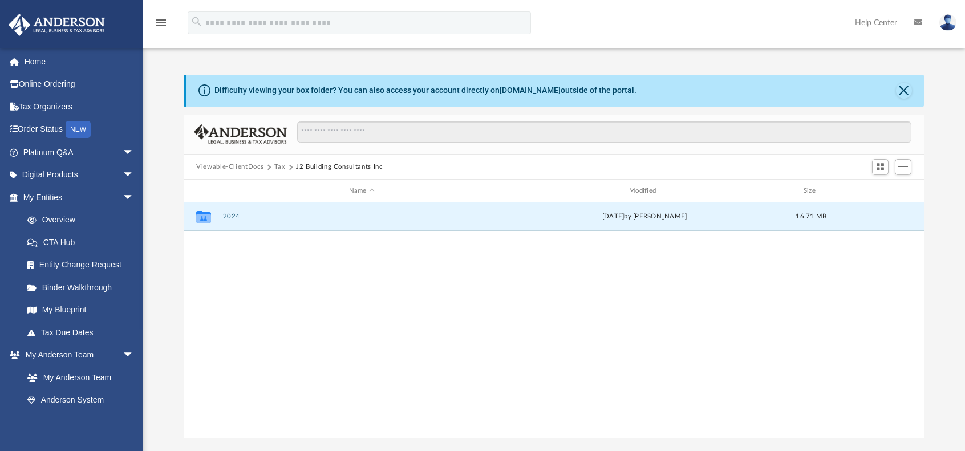
click at [234, 216] on button "2024" at bounding box center [362, 216] width 278 height 7
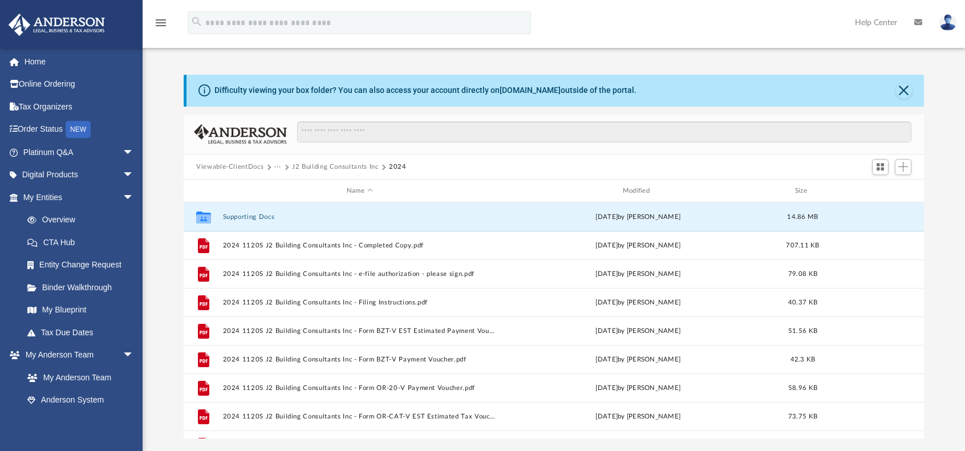
click at [254, 216] on button "Supporting Docs" at bounding box center [360, 216] width 274 height 7
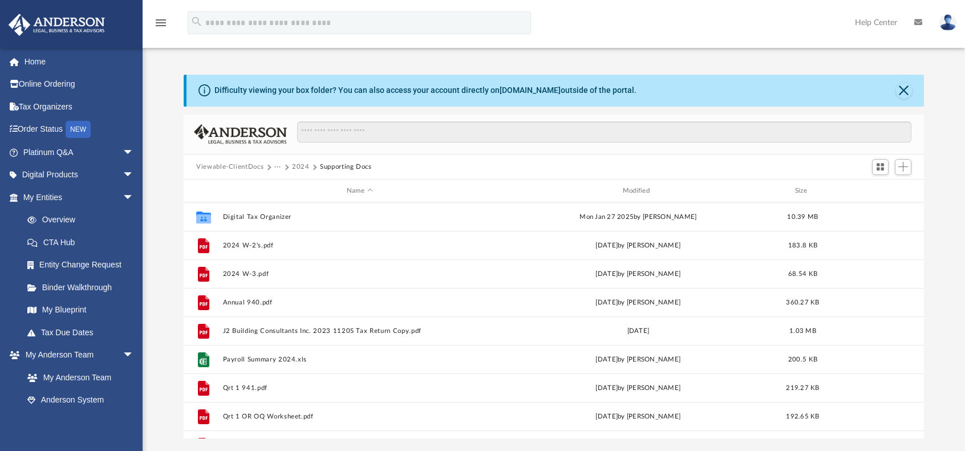
scroll to position [0, 0]
click at [269, 216] on button "Digital Tax Organizer" at bounding box center [360, 216] width 274 height 7
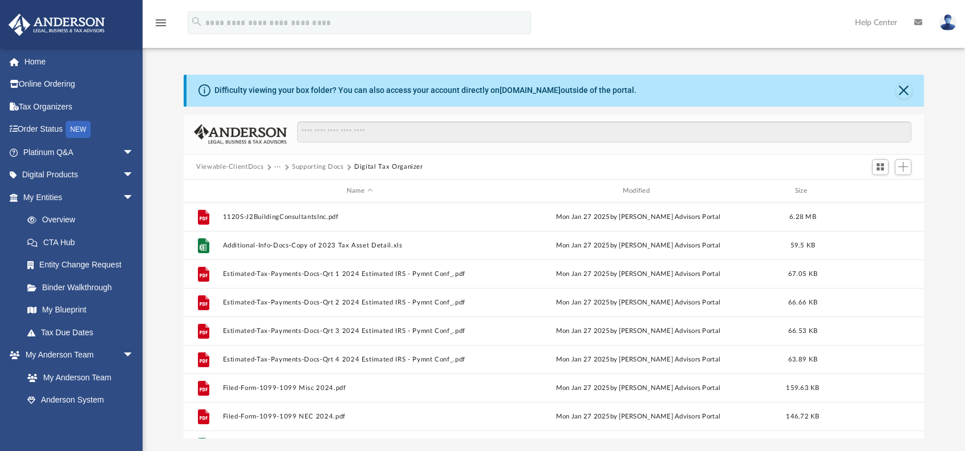
click at [322, 163] on button "Supporting Docs" at bounding box center [318, 167] width 52 height 10
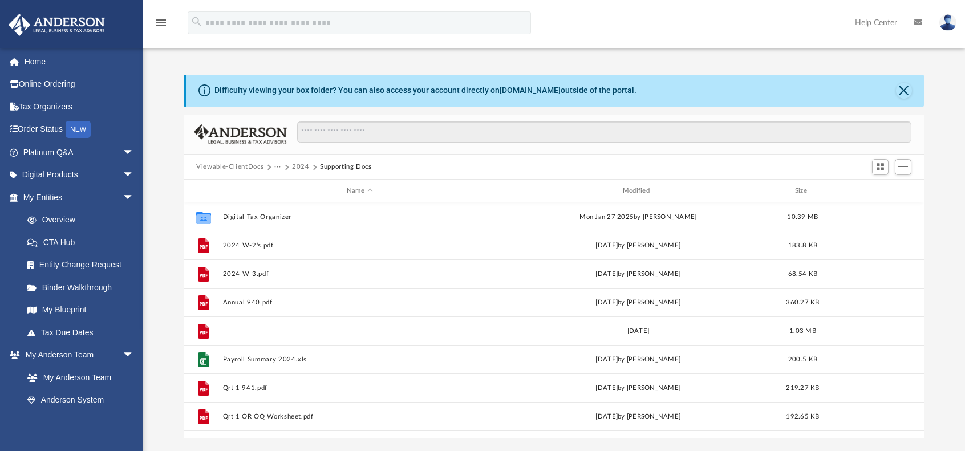
click at [324, 329] on button "J2 Building Consultants Inc. 2023 1120S Tax Return Copy.pdf" at bounding box center [360, 330] width 274 height 7
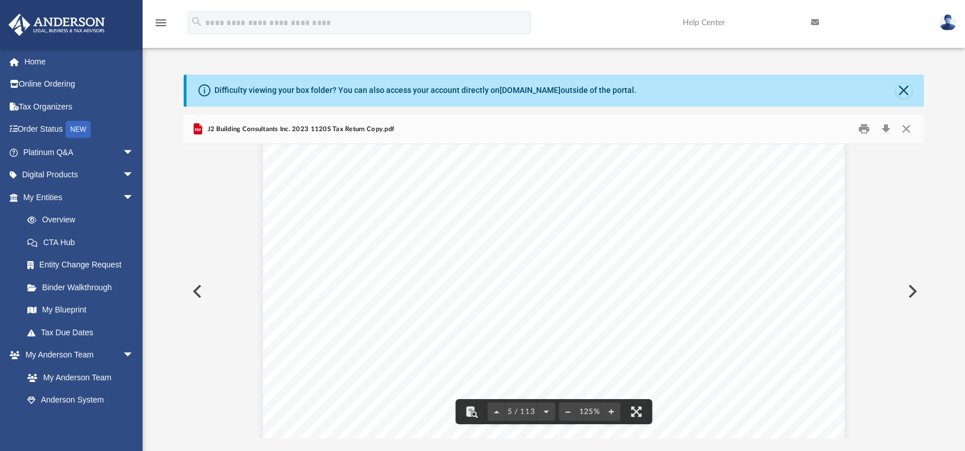
scroll to position [3136, 0]
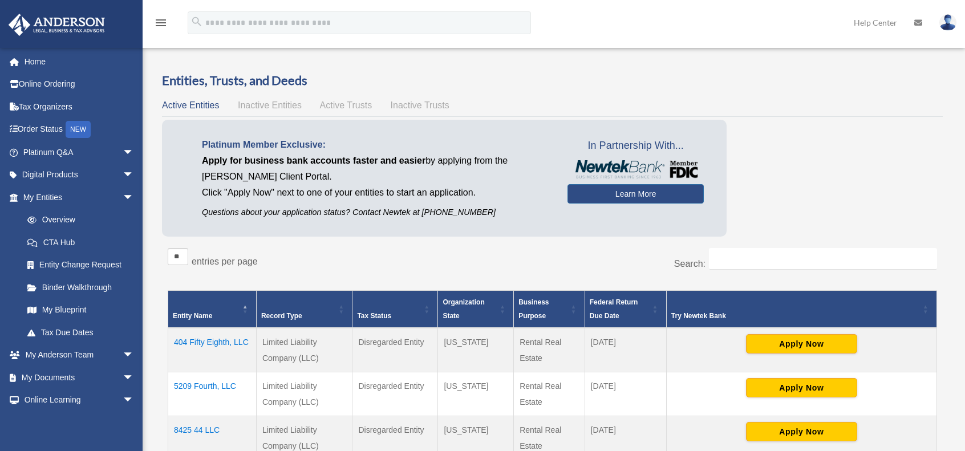
click at [70, 376] on link "My Documents arrow_drop_down" at bounding box center [79, 377] width 143 height 23
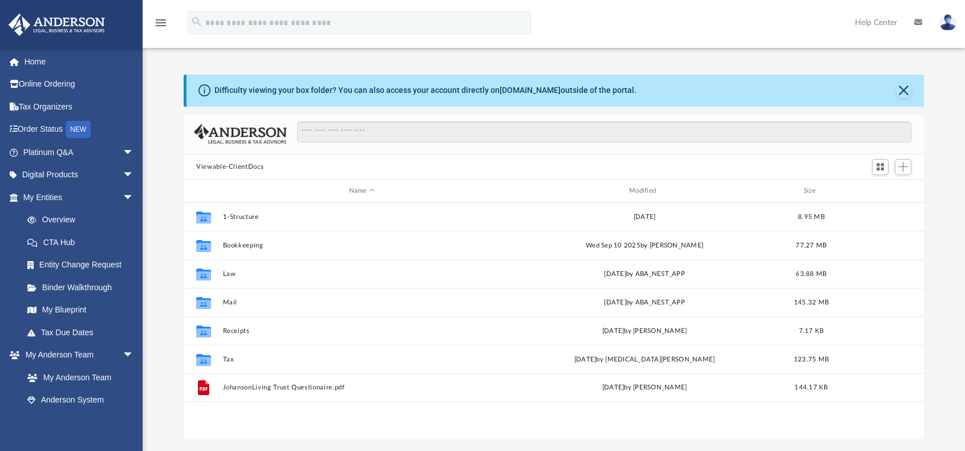
scroll to position [250, 731]
click at [226, 360] on button "Tax" at bounding box center [362, 359] width 278 height 7
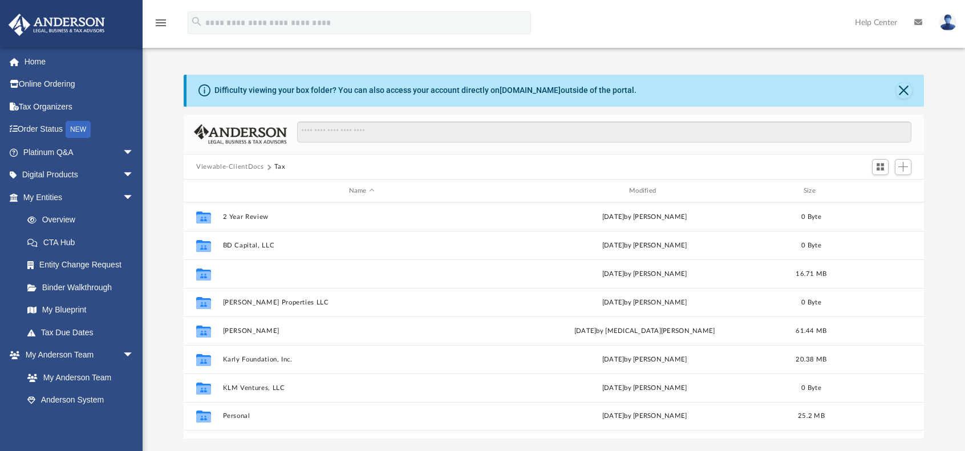
click at [241, 273] on button "J2 Building Consultants Inc" at bounding box center [362, 273] width 278 height 7
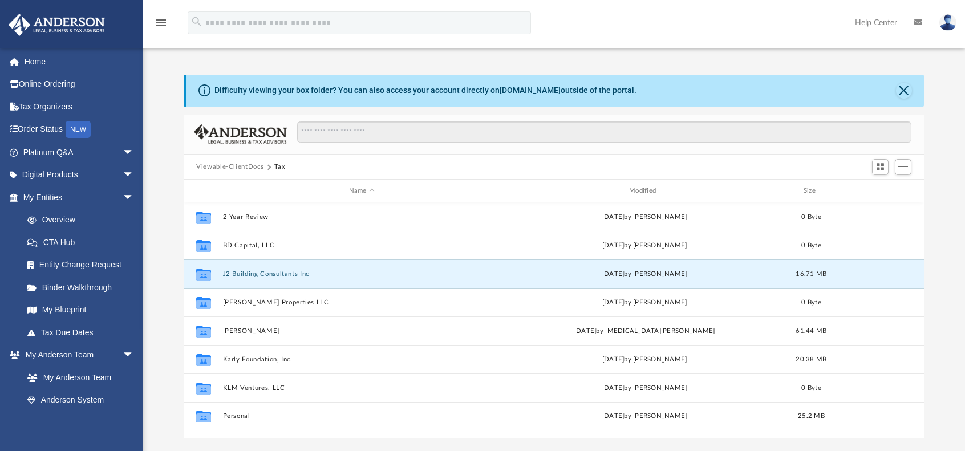
click at [241, 273] on button "J2 Building Consultants Inc" at bounding box center [362, 273] width 278 height 7
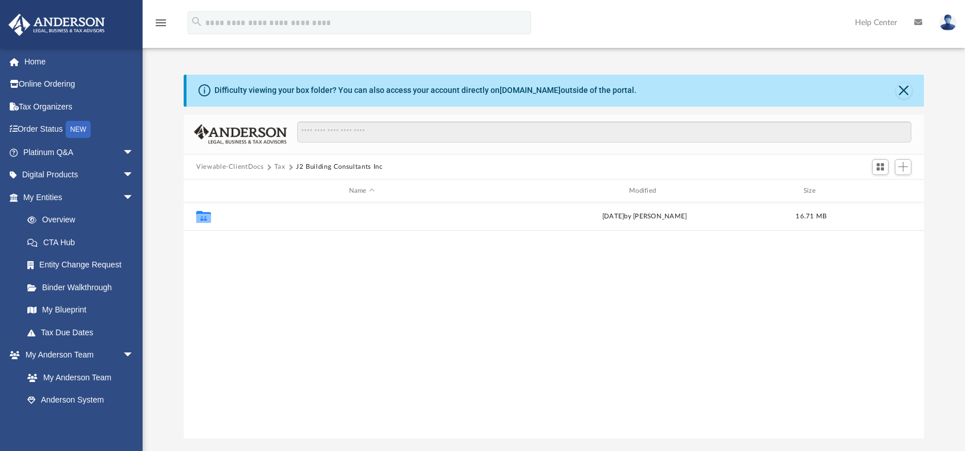
click at [228, 214] on button "2024" at bounding box center [362, 216] width 278 height 7
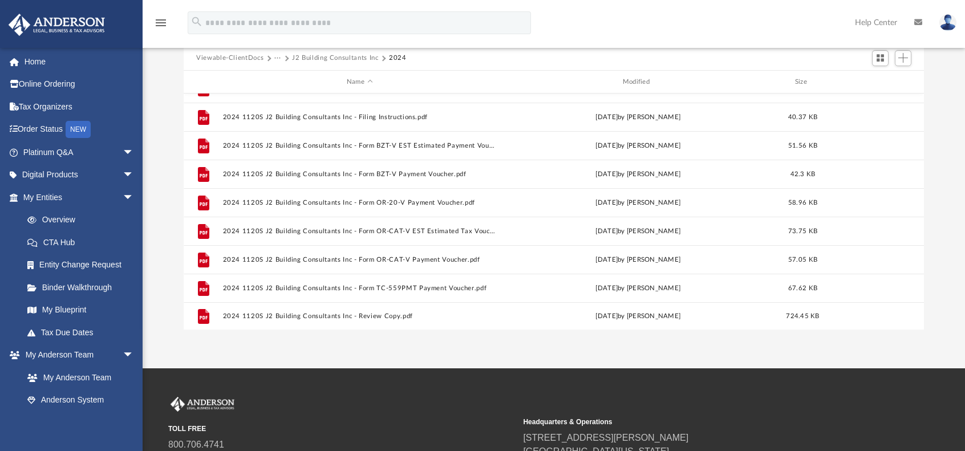
scroll to position [114, 0]
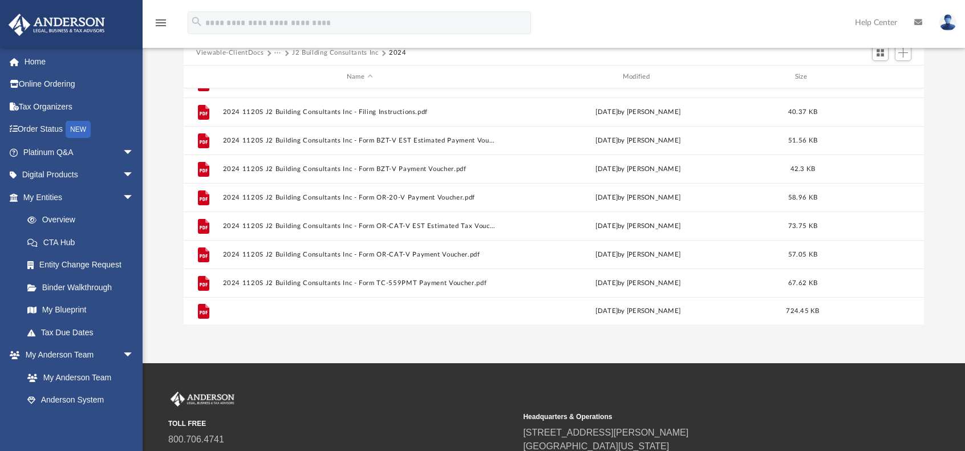
click at [333, 312] on button "2024 1120S J2 Building Consultants Inc - Review Copy.pdf" at bounding box center [360, 311] width 274 height 7
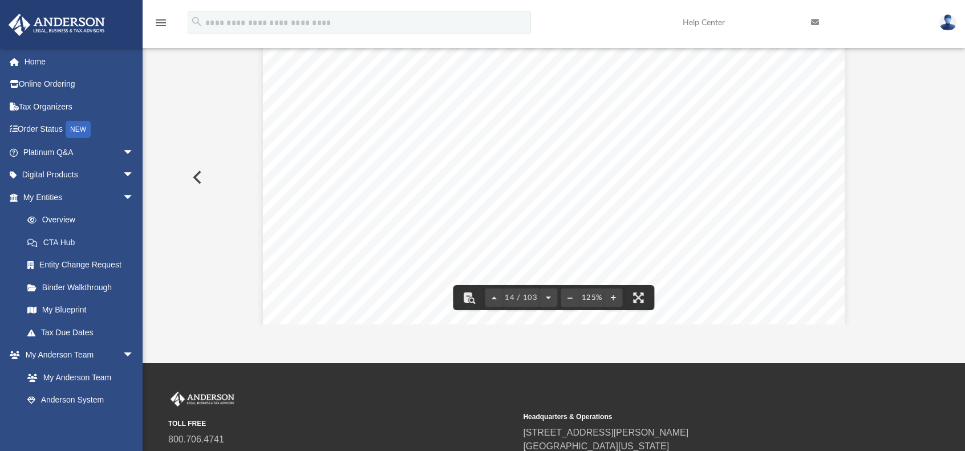
scroll to position [10292, 0]
